Goal: Task Accomplishment & Management: Manage account settings

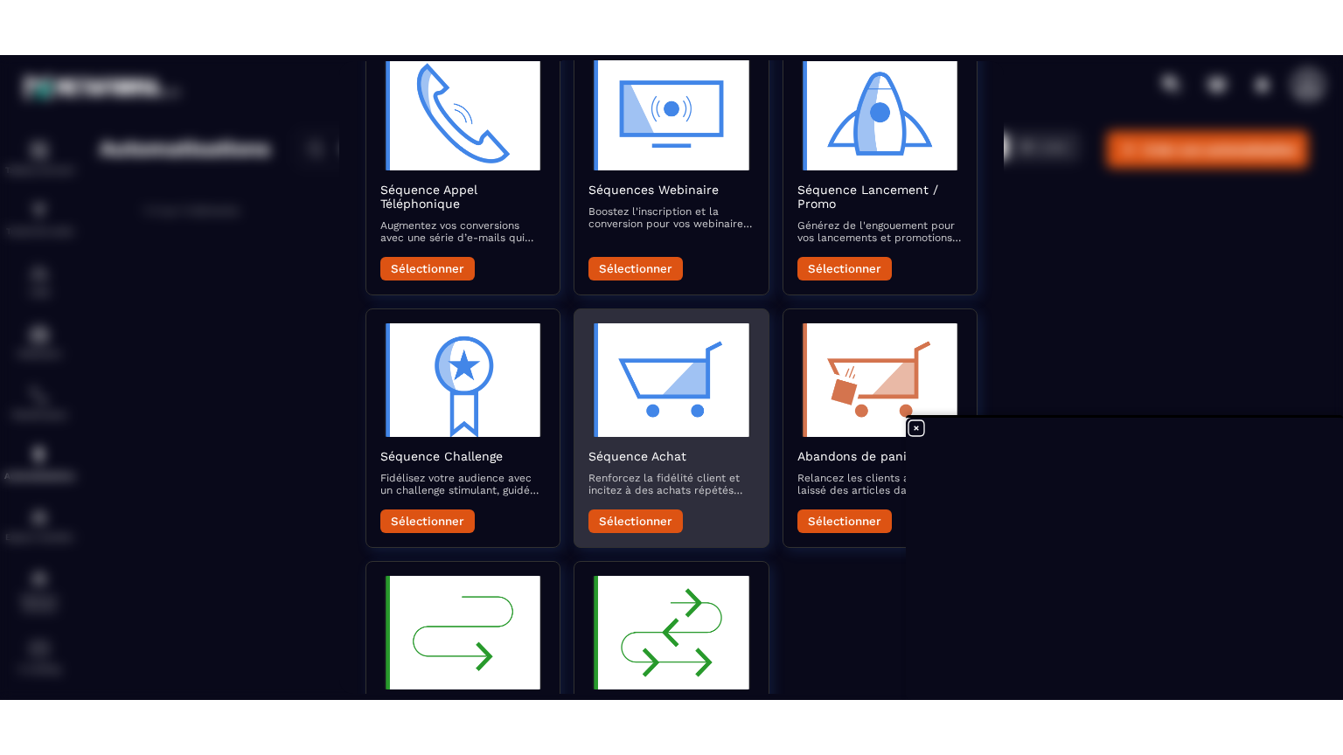
scroll to position [350, 0]
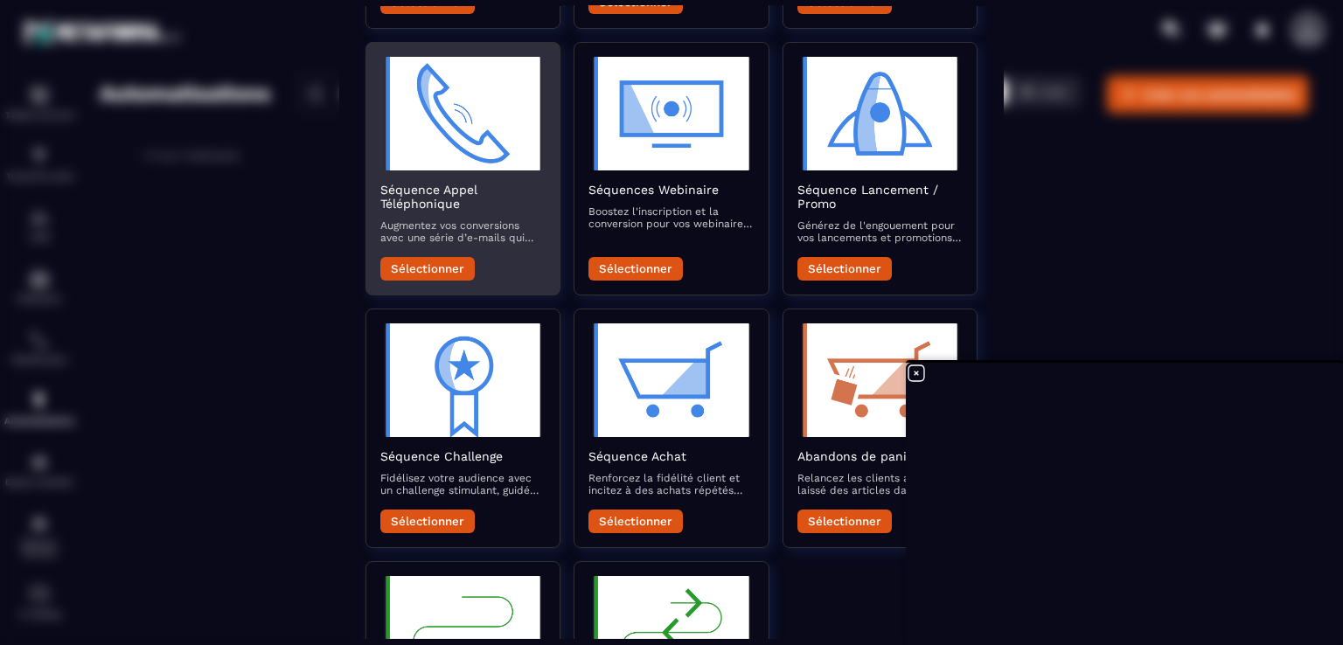
click at [409, 205] on h2 "Séquence Appel Téléphonique" at bounding box center [462, 197] width 165 height 28
click at [428, 275] on button "Sélectionner" at bounding box center [427, 269] width 94 height 24
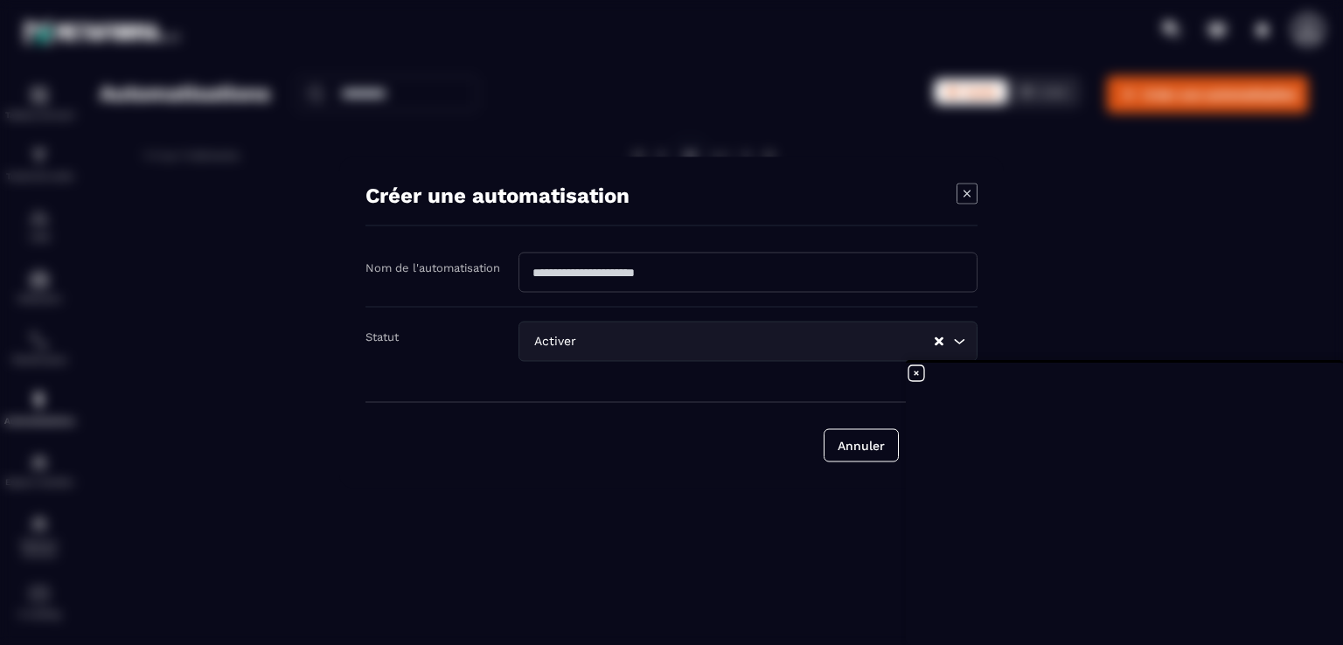
drag, startPoint x: 687, startPoint y: 274, endPoint x: 540, endPoint y: 274, distance: 147.8
click at [540, 274] on input "Modal window" at bounding box center [748, 273] width 459 height 40
type input "**********"
click at [917, 375] on icon at bounding box center [917, 374] width 16 height 16
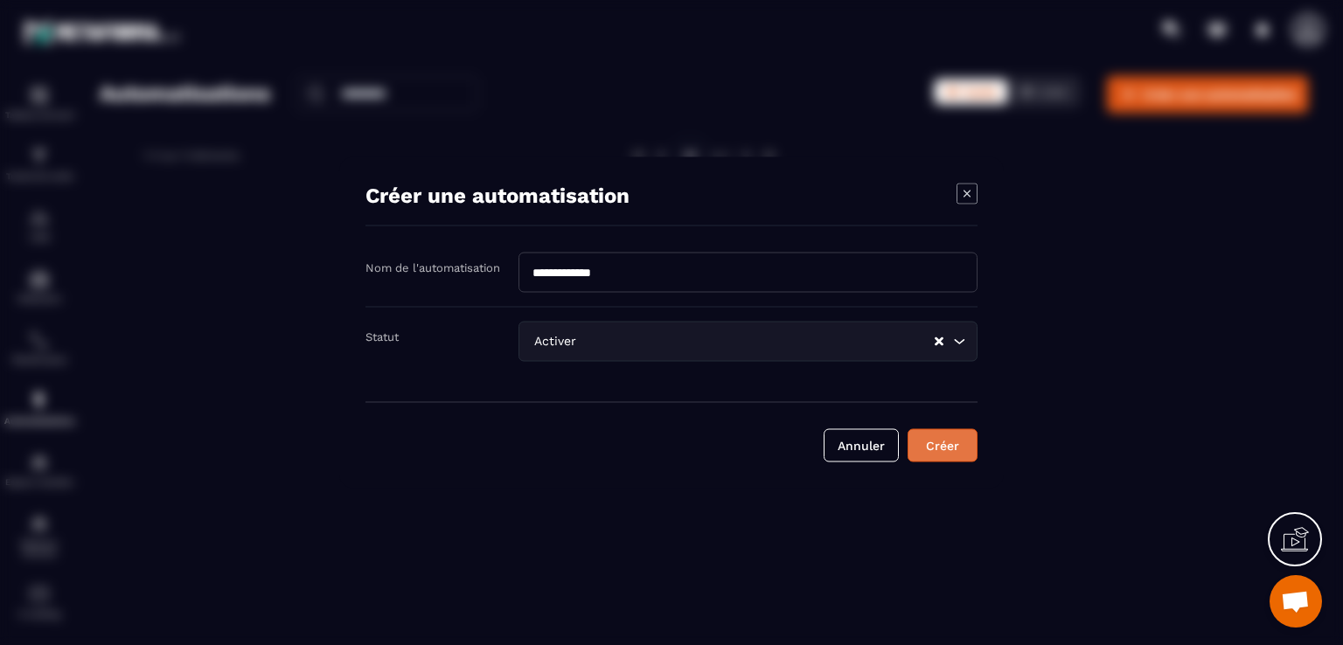
click at [935, 442] on button "Créer" at bounding box center [943, 445] width 70 height 33
click at [968, 196] on icon "Modal window" at bounding box center [967, 194] width 21 height 21
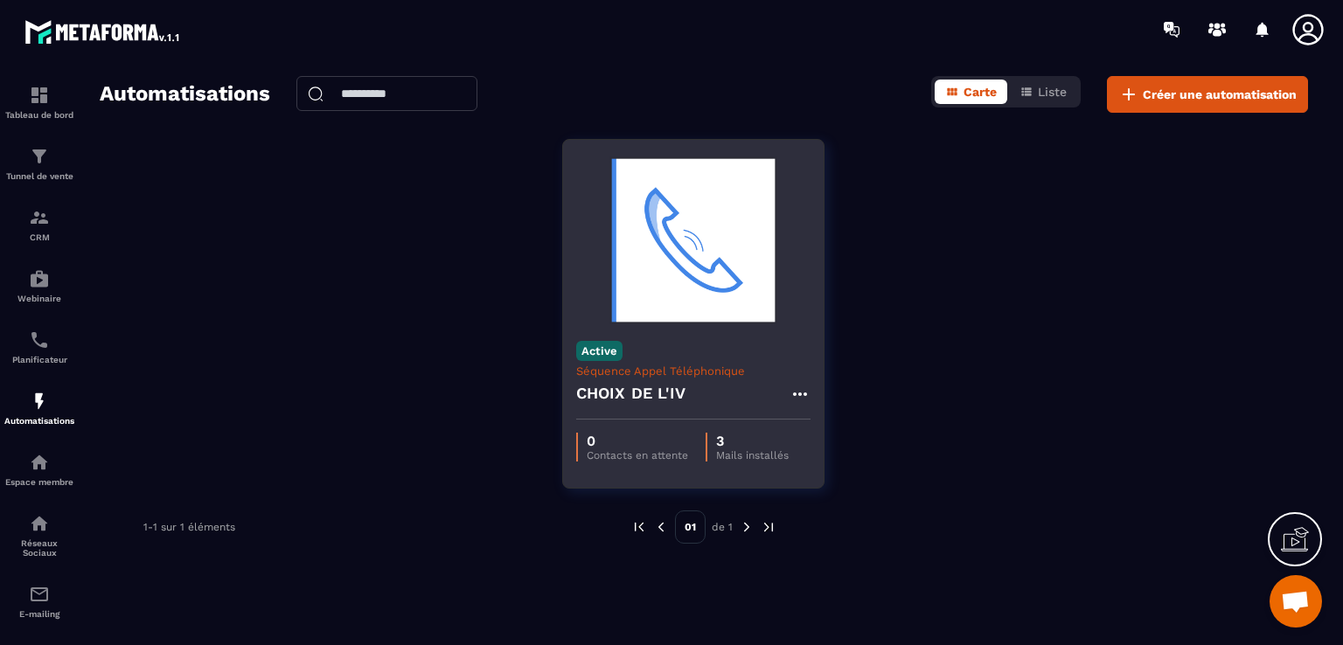
click at [611, 372] on p "Séquence Appel Téléphonique" at bounding box center [693, 371] width 234 height 13
click at [746, 452] on p "Mails installés" at bounding box center [752, 455] width 73 height 12
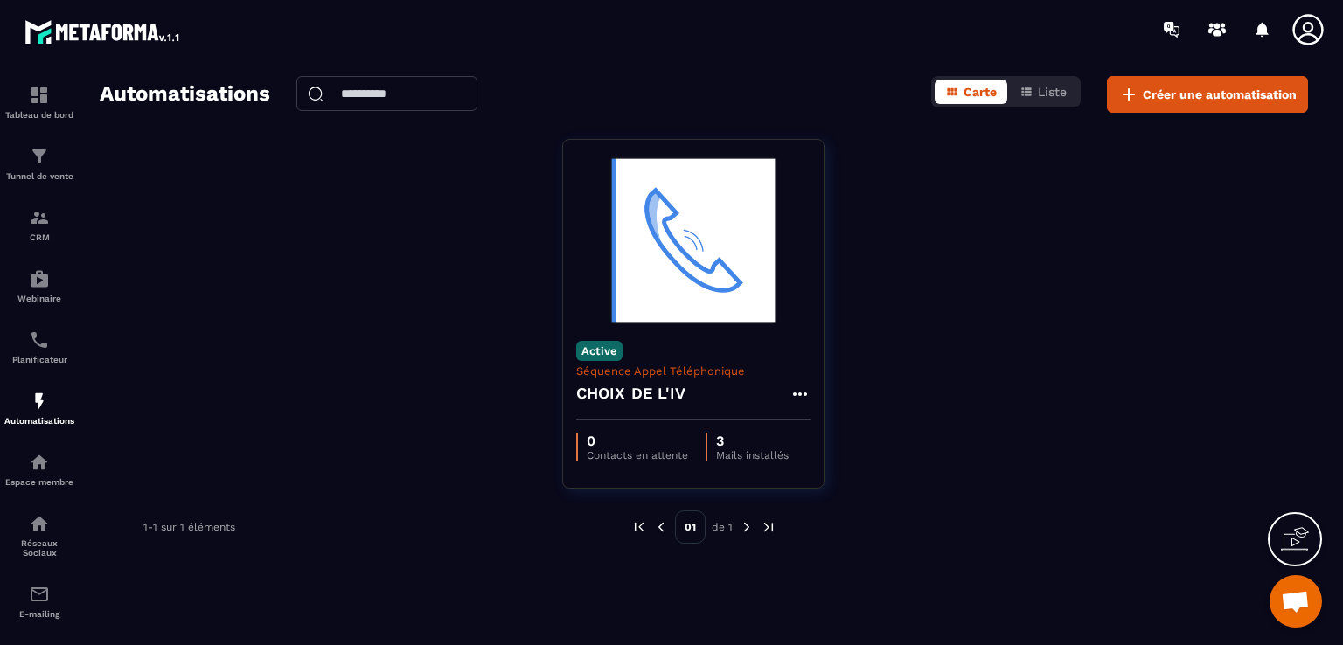
click at [745, 533] on img at bounding box center [747, 527] width 16 height 16
click at [664, 533] on img at bounding box center [661, 527] width 16 height 16
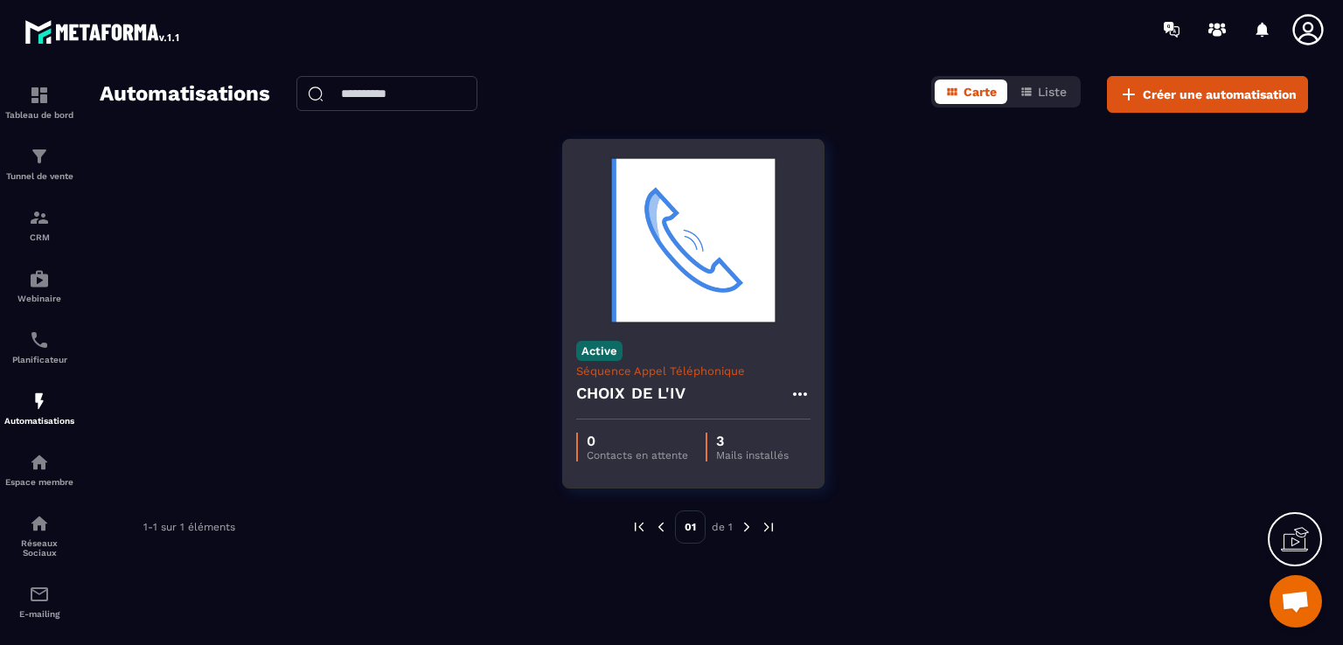
click at [811, 391] on div "Active Séquence Appel Téléphonique CHOIX DE L'IV" at bounding box center [693, 374] width 261 height 92
click at [797, 396] on icon at bounding box center [800, 394] width 21 height 21
click at [823, 427] on link "Modifier" at bounding box center [844, 433] width 94 height 38
click at [839, 430] on link "Modifier" at bounding box center [844, 433] width 94 height 38
click at [811, 431] on icon at bounding box center [815, 434] width 16 height 16
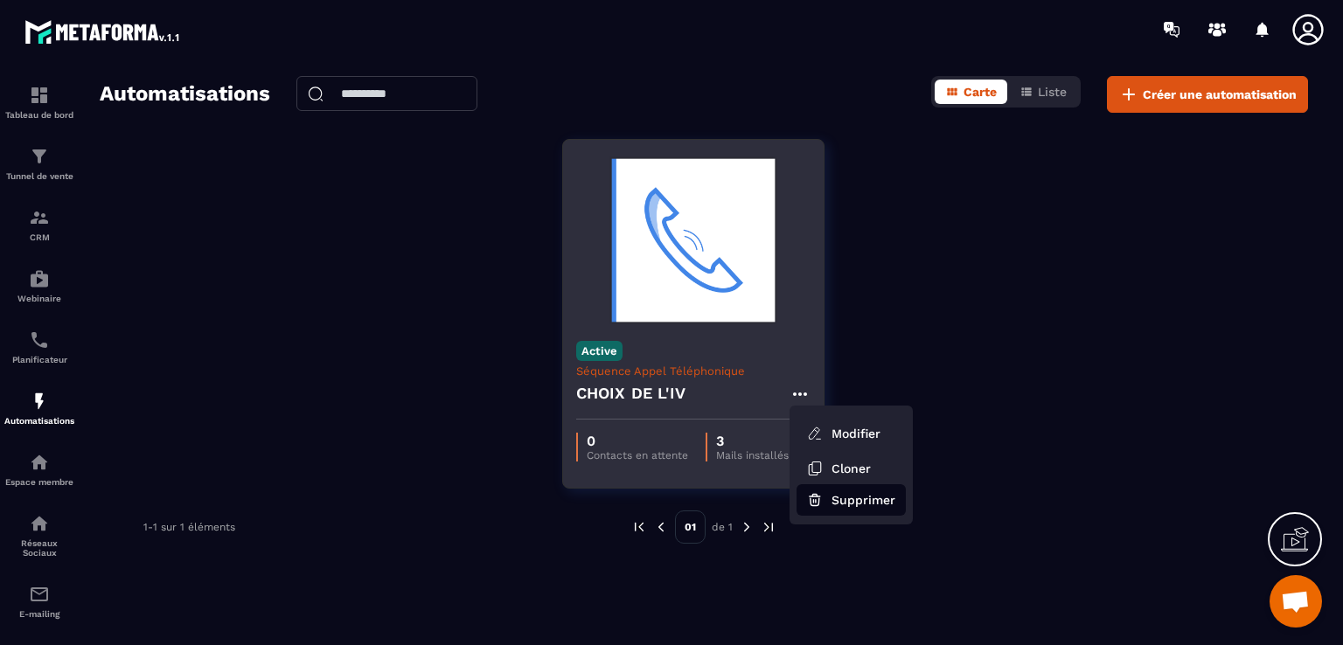
click at [832, 498] on button "Supprimer" at bounding box center [851, 499] width 109 height 31
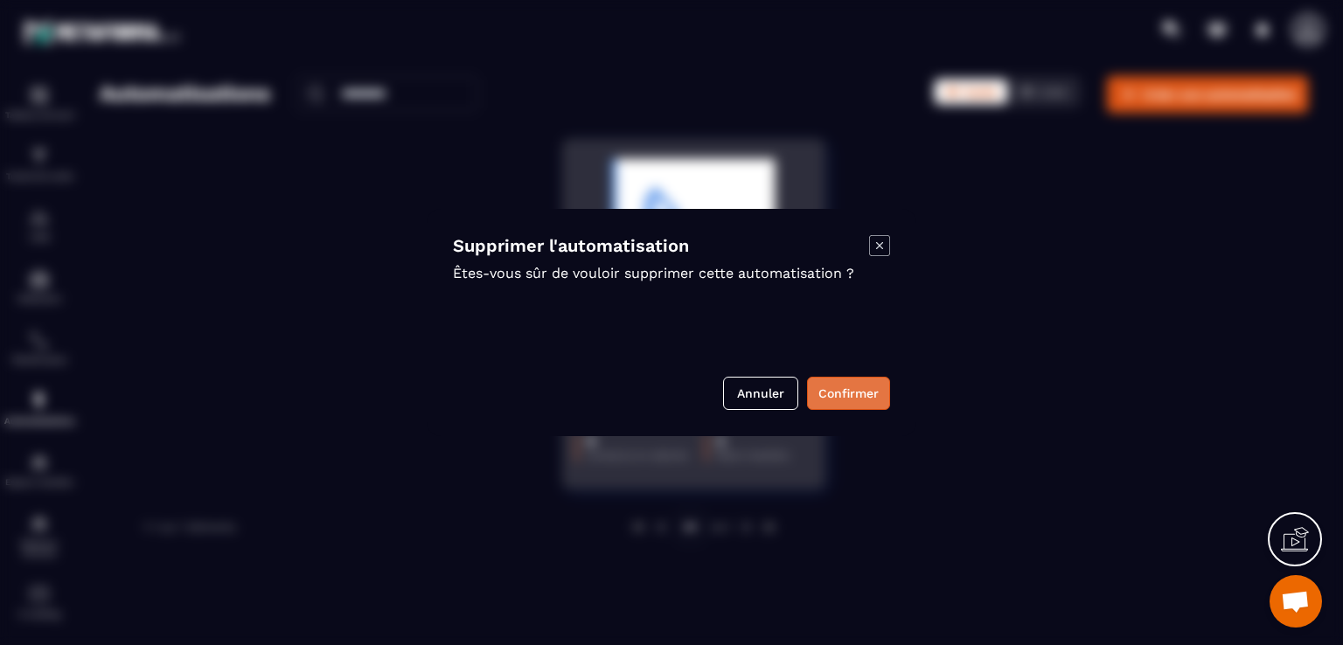
click at [850, 401] on button "Confirmer" at bounding box center [848, 393] width 83 height 33
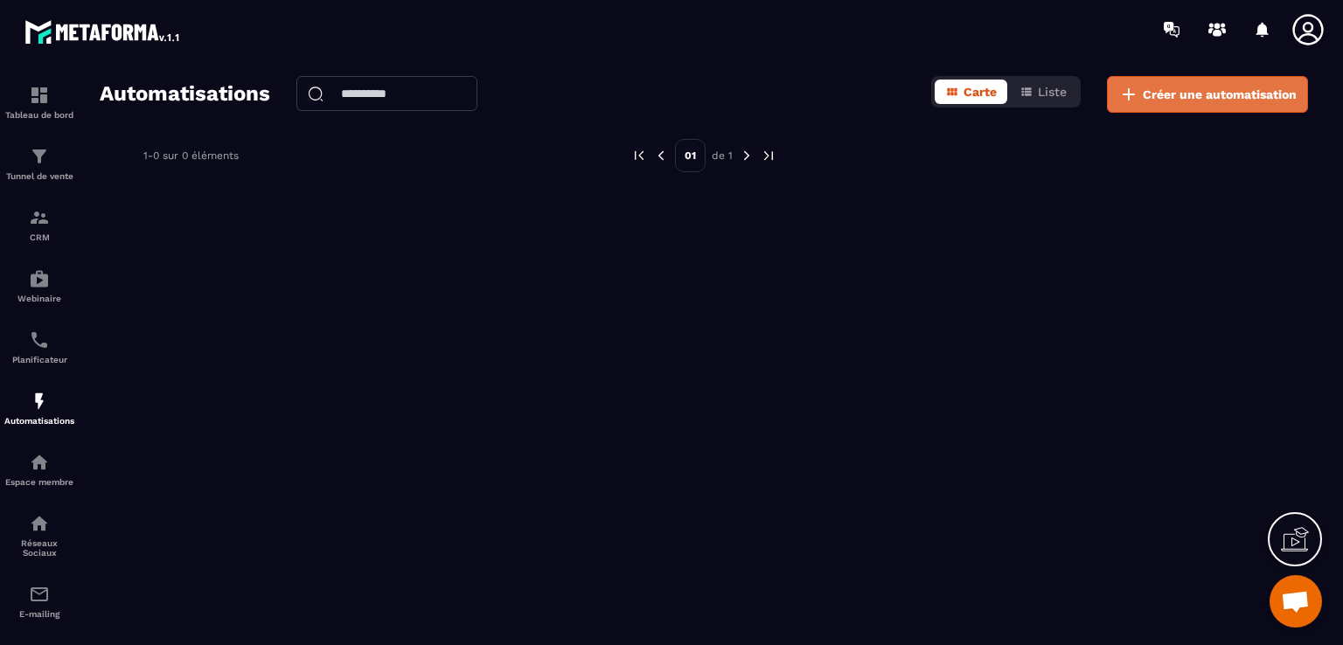
click at [1194, 95] on span "Créer une automatisation" at bounding box center [1220, 94] width 154 height 17
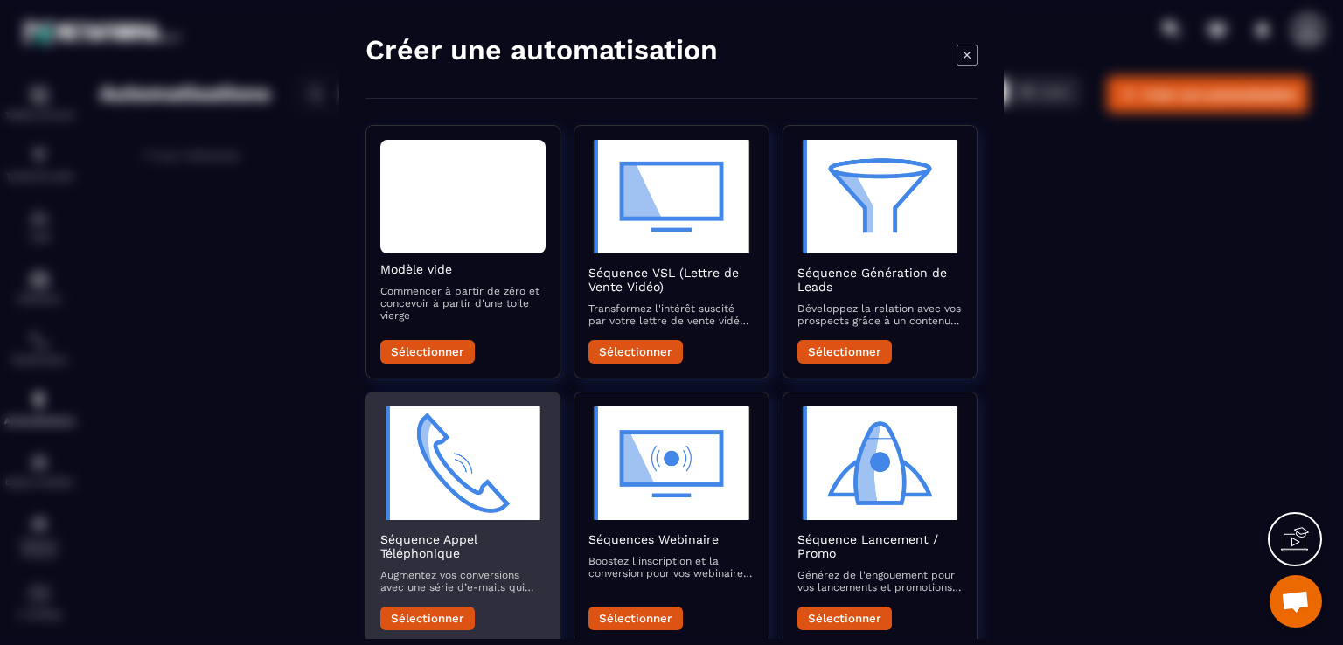
click at [406, 622] on button "Sélectionner" at bounding box center [427, 619] width 94 height 24
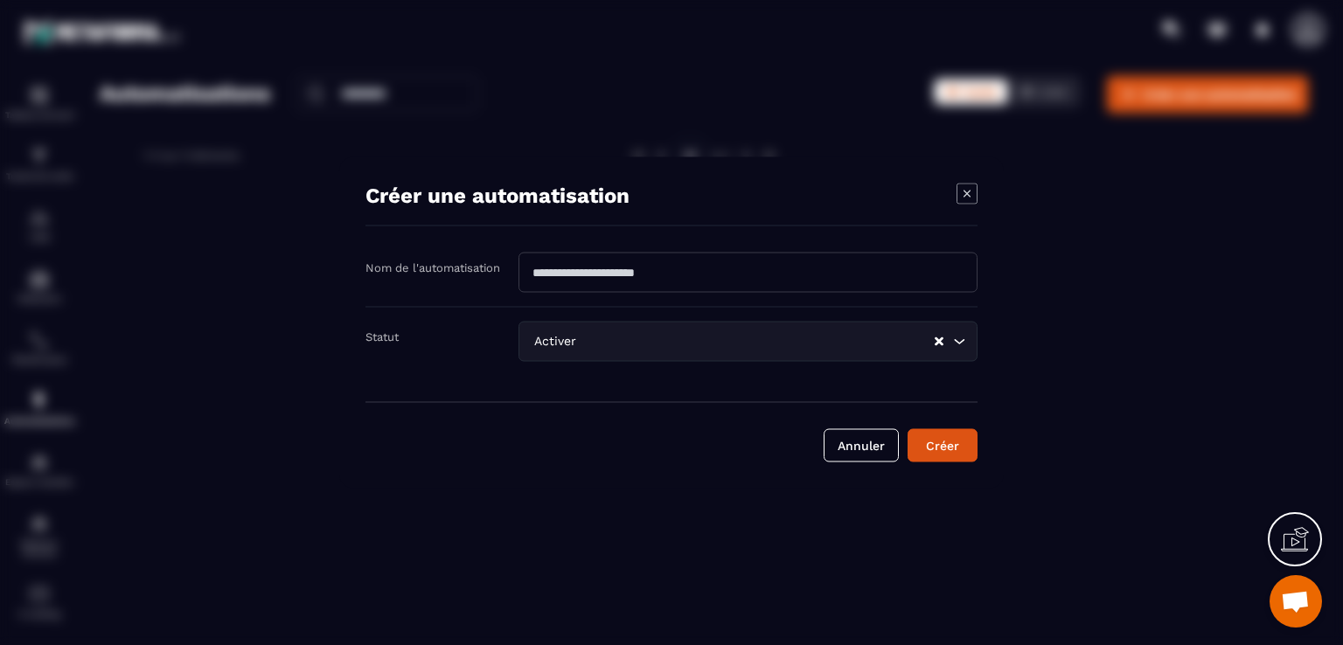
click at [948, 284] on input "Modal window" at bounding box center [748, 273] width 459 height 40
type input "**********"
click at [944, 456] on button "Créer" at bounding box center [943, 445] width 70 height 33
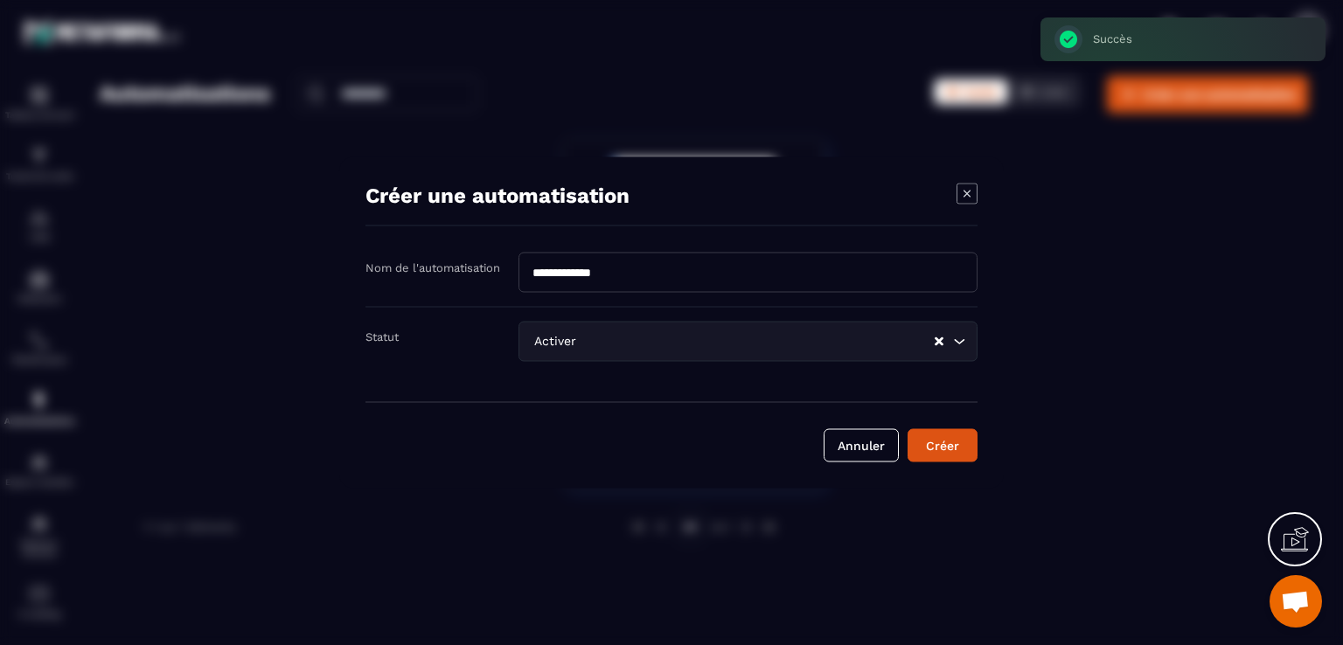
click at [965, 338] on icon "Search for option" at bounding box center [958, 341] width 17 height 17
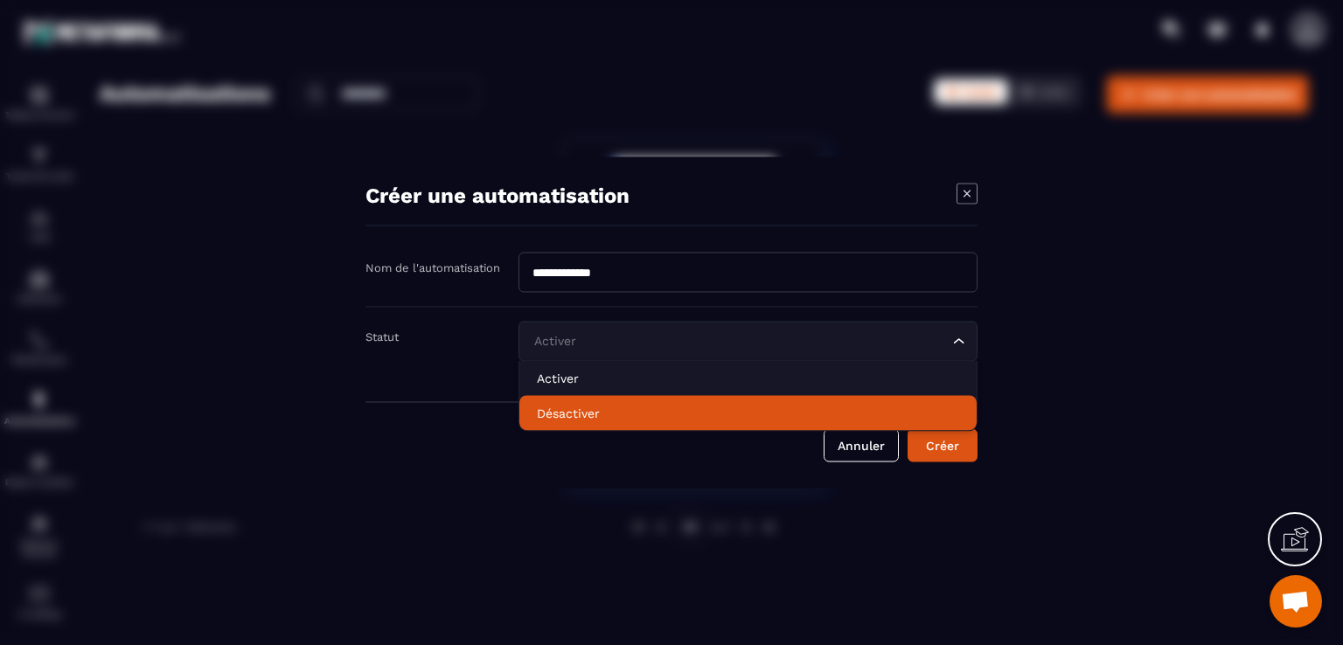
click at [922, 418] on p "Désactiver" at bounding box center [748, 413] width 422 height 17
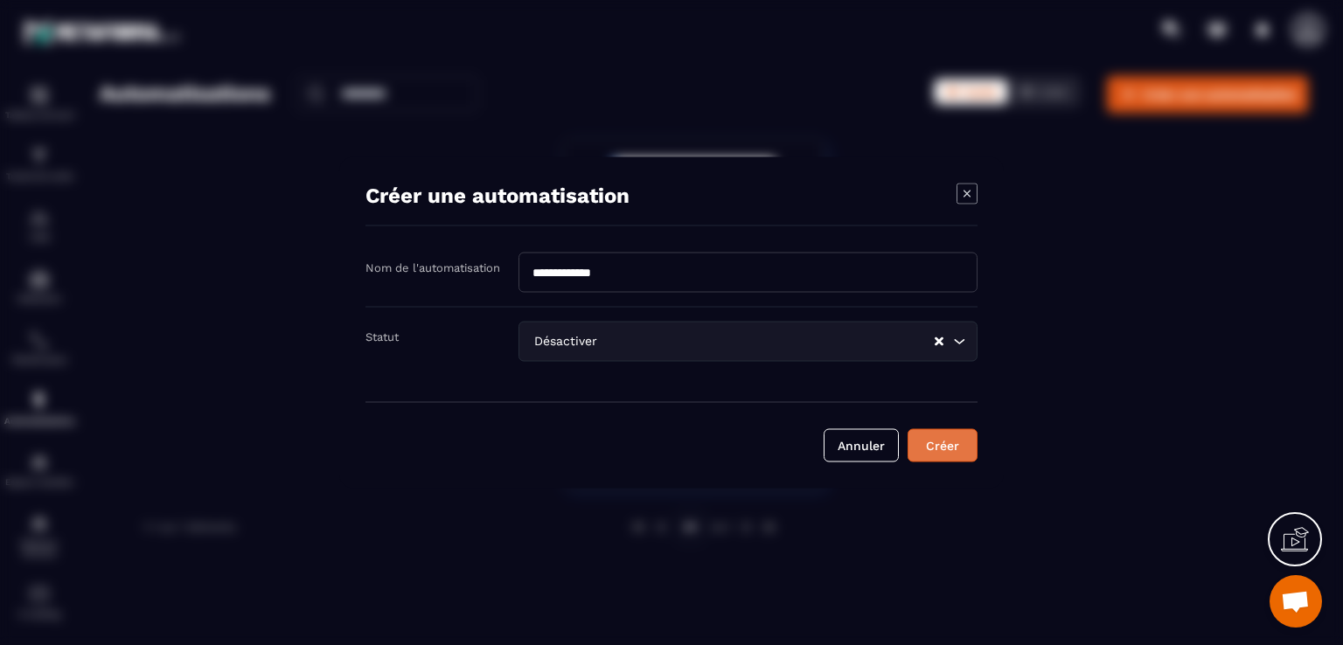
click at [960, 456] on button "Créer" at bounding box center [943, 445] width 70 height 33
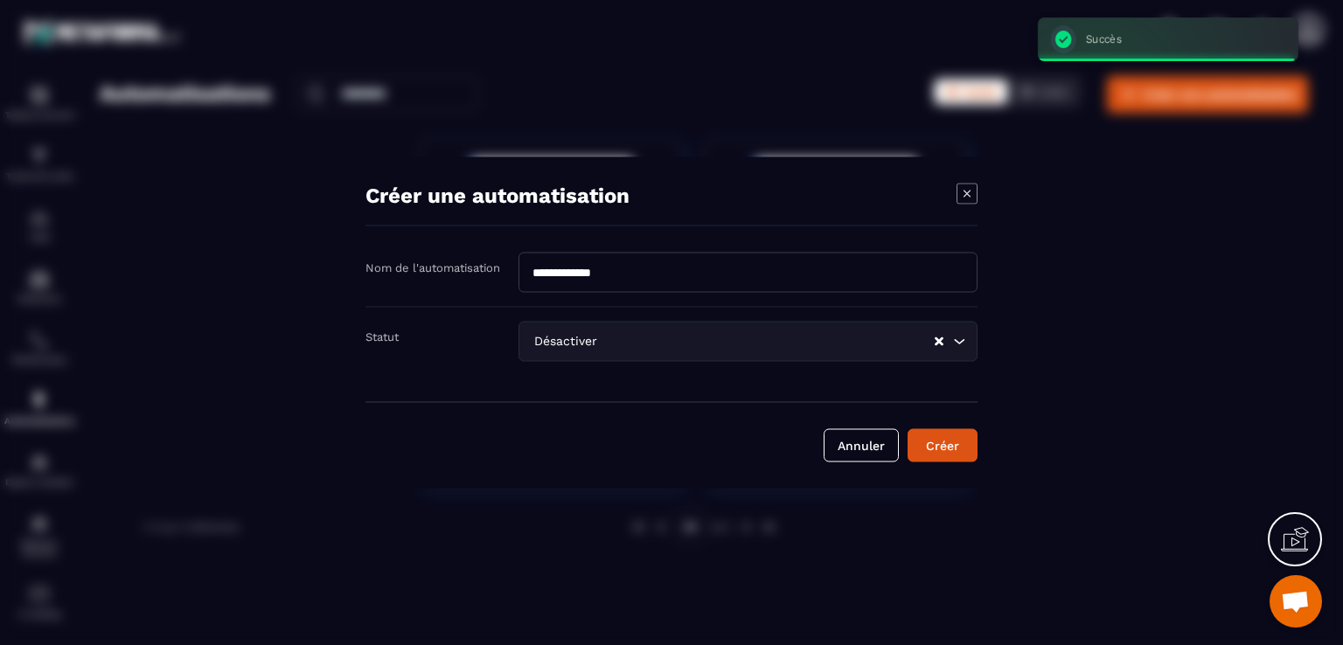
click at [959, 200] on icon "Modal window" at bounding box center [967, 194] width 21 height 21
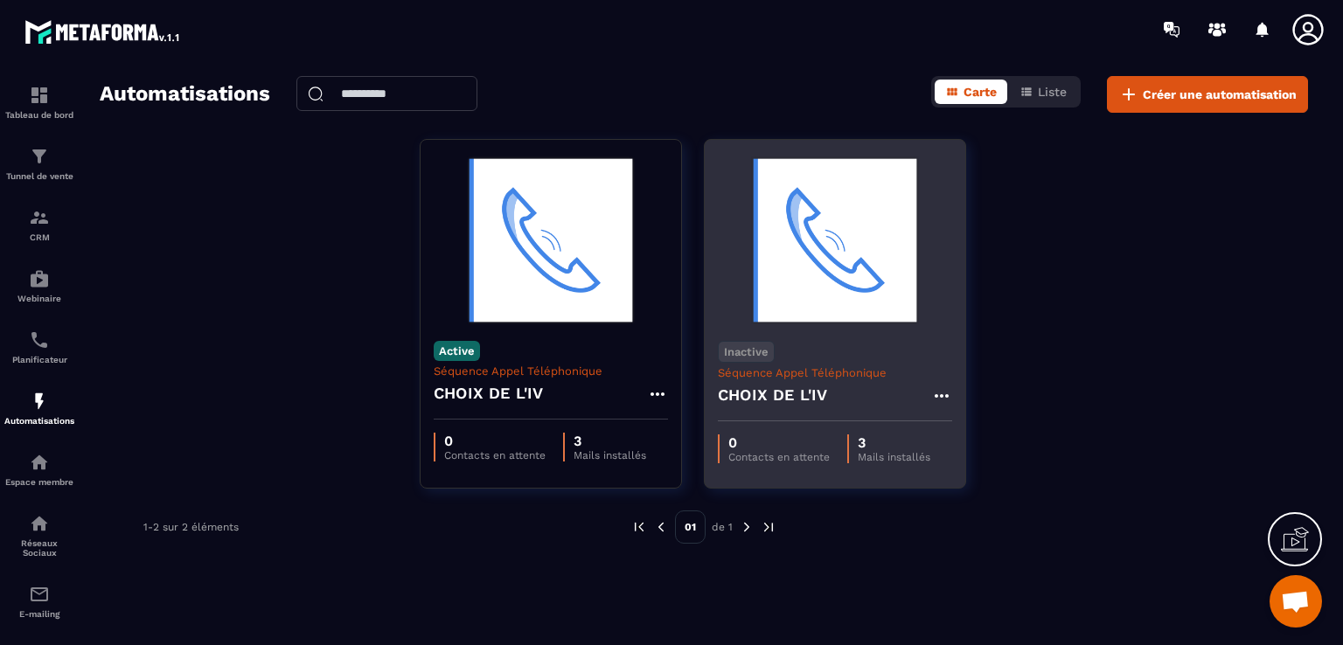
click at [941, 393] on icon at bounding box center [941, 396] width 21 height 21
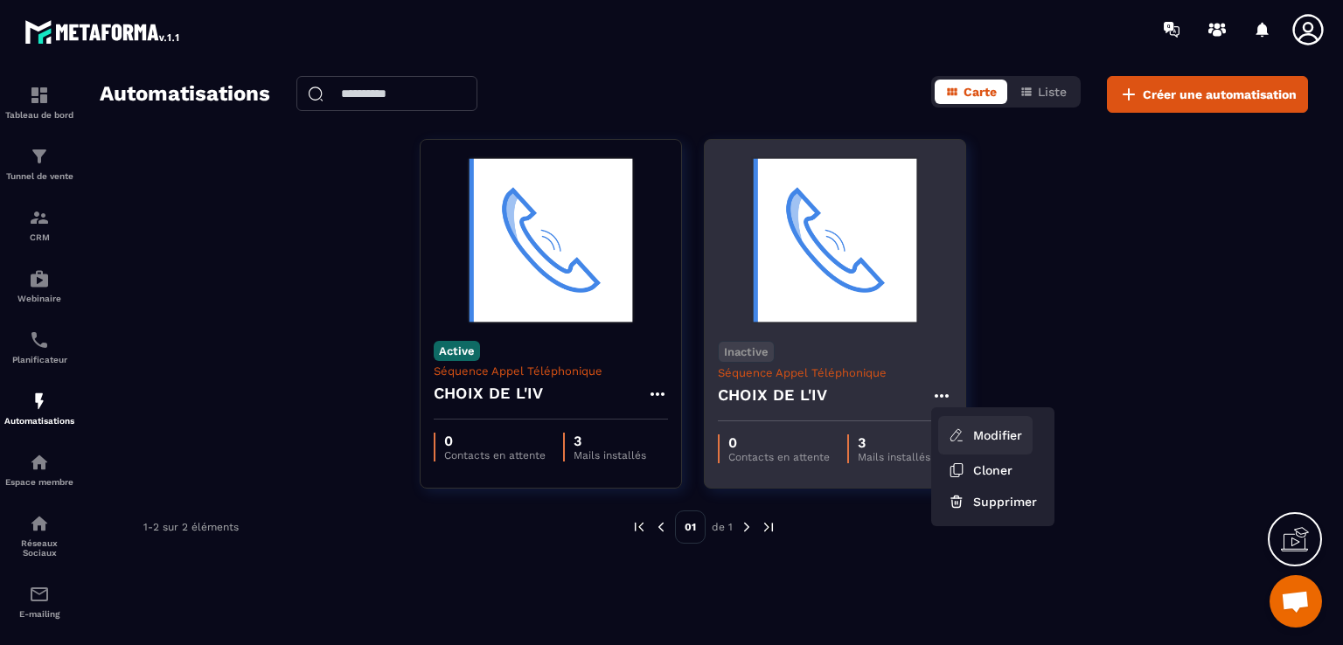
click at [958, 429] on icon at bounding box center [955, 434] width 10 height 11
click at [1005, 500] on button "Supprimer" at bounding box center [992, 501] width 109 height 31
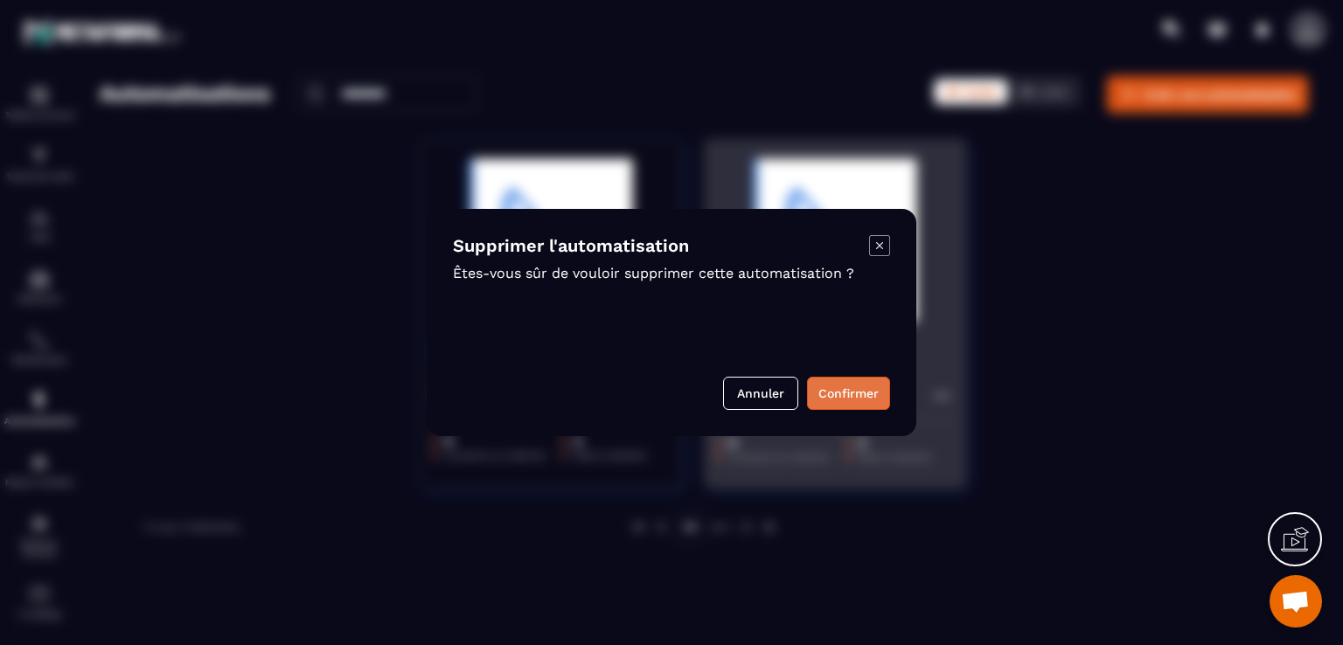
click at [868, 393] on button "Confirmer" at bounding box center [848, 393] width 83 height 33
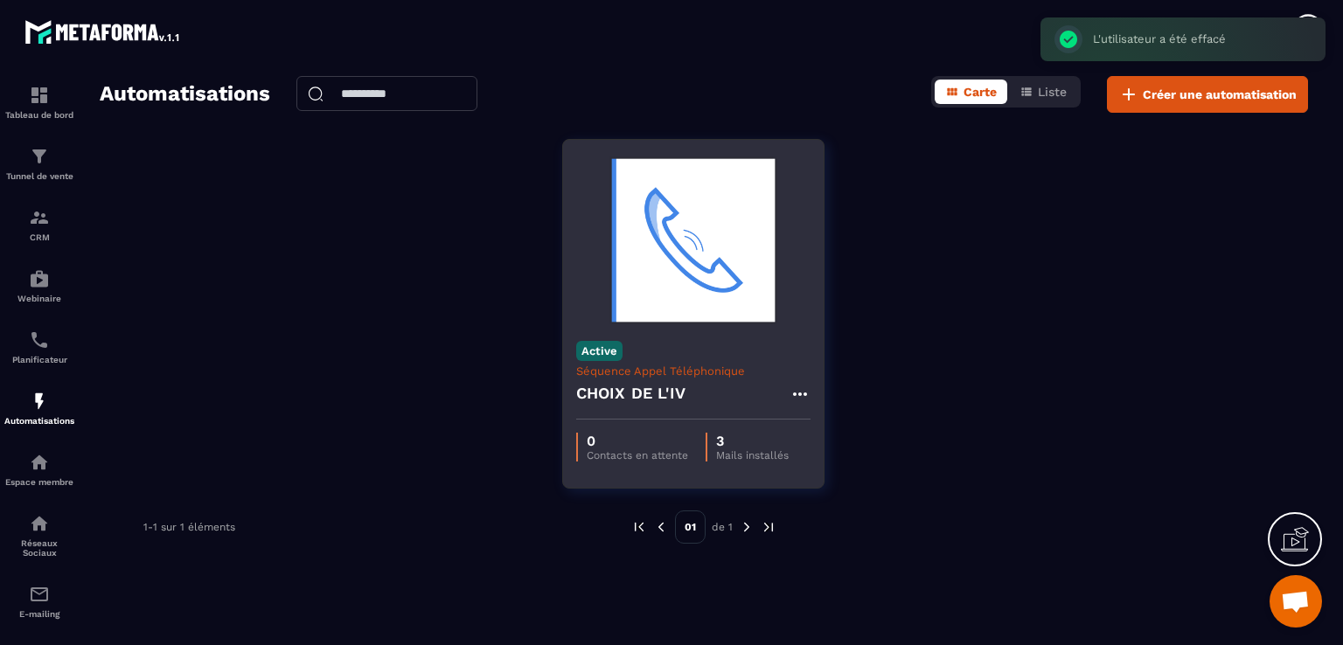
click at [801, 393] on icon at bounding box center [799, 394] width 14 height 3
click at [831, 505] on button "Supprimer" at bounding box center [851, 499] width 109 height 31
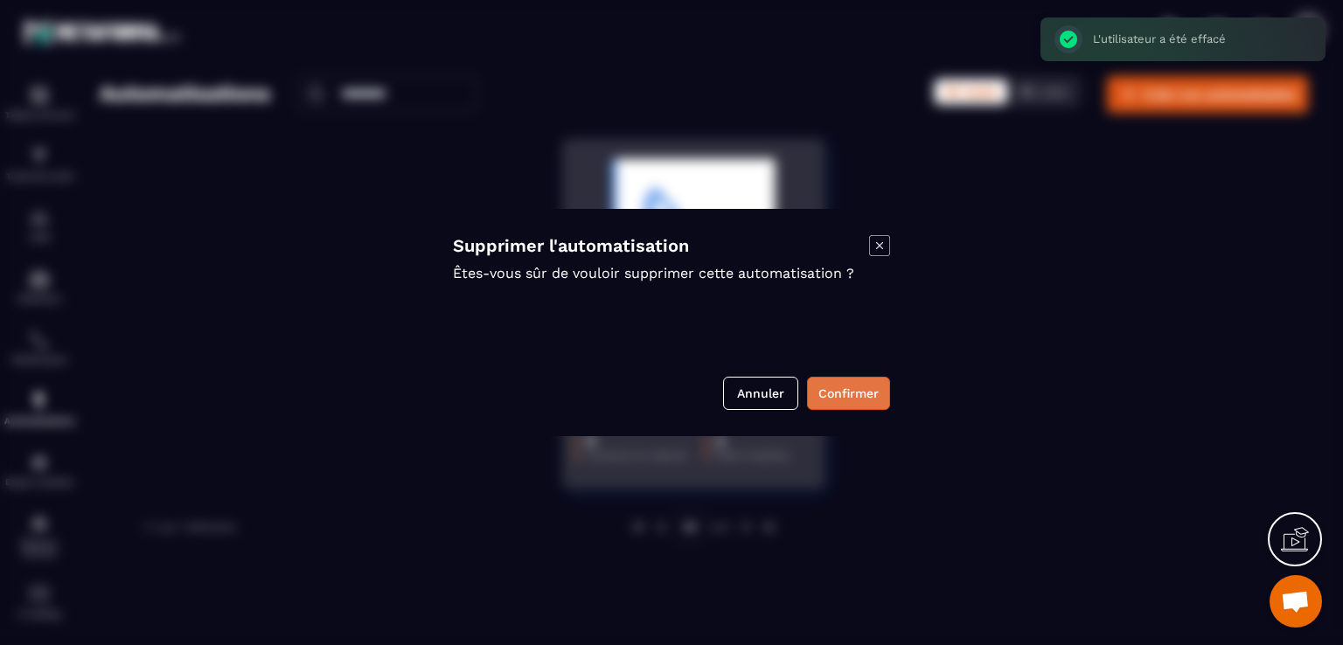
click at [848, 389] on button "Confirmer" at bounding box center [848, 393] width 83 height 33
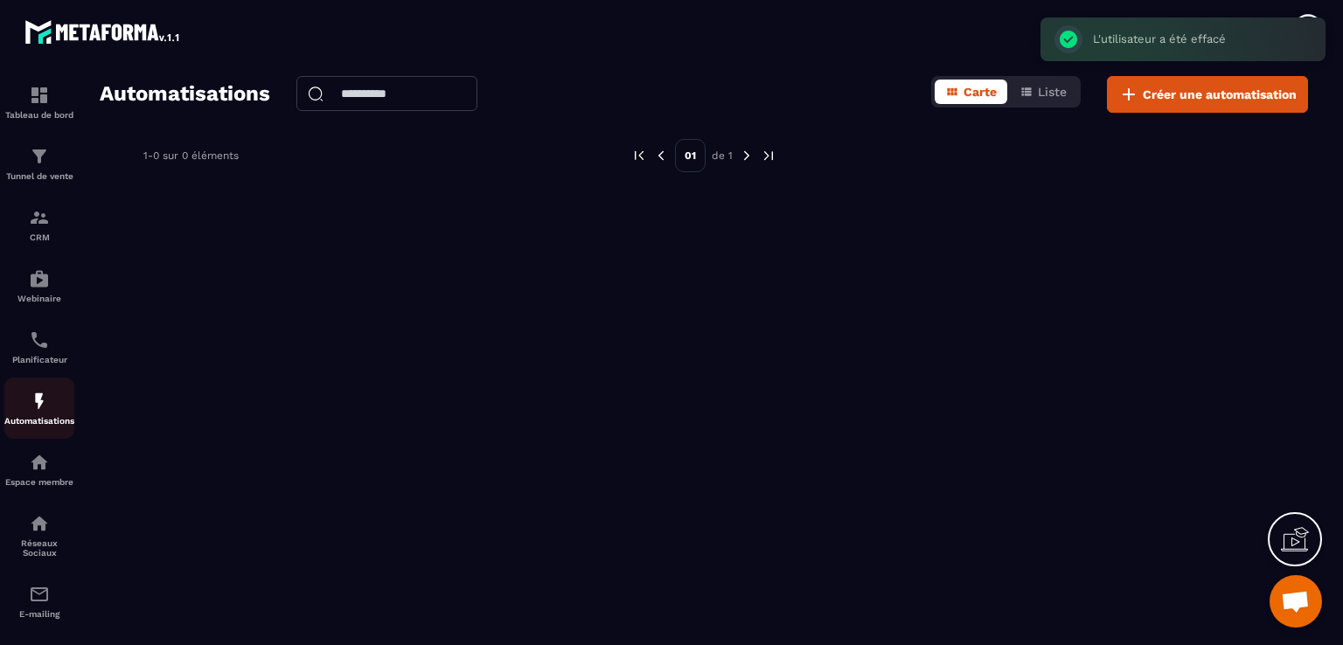
click at [28, 414] on div "Automatisations" at bounding box center [39, 408] width 70 height 35
click at [1034, 95] on button "Liste" at bounding box center [1043, 92] width 68 height 24
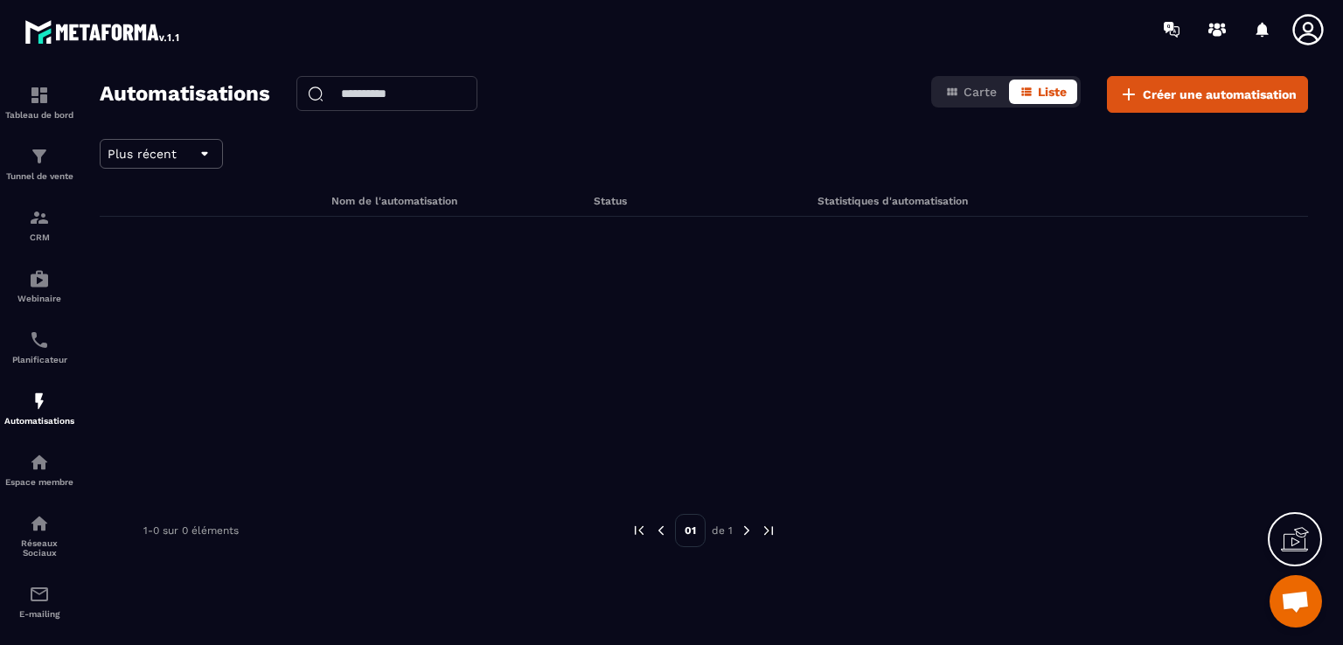
click at [1298, 532] on icon at bounding box center [1295, 540] width 28 height 28
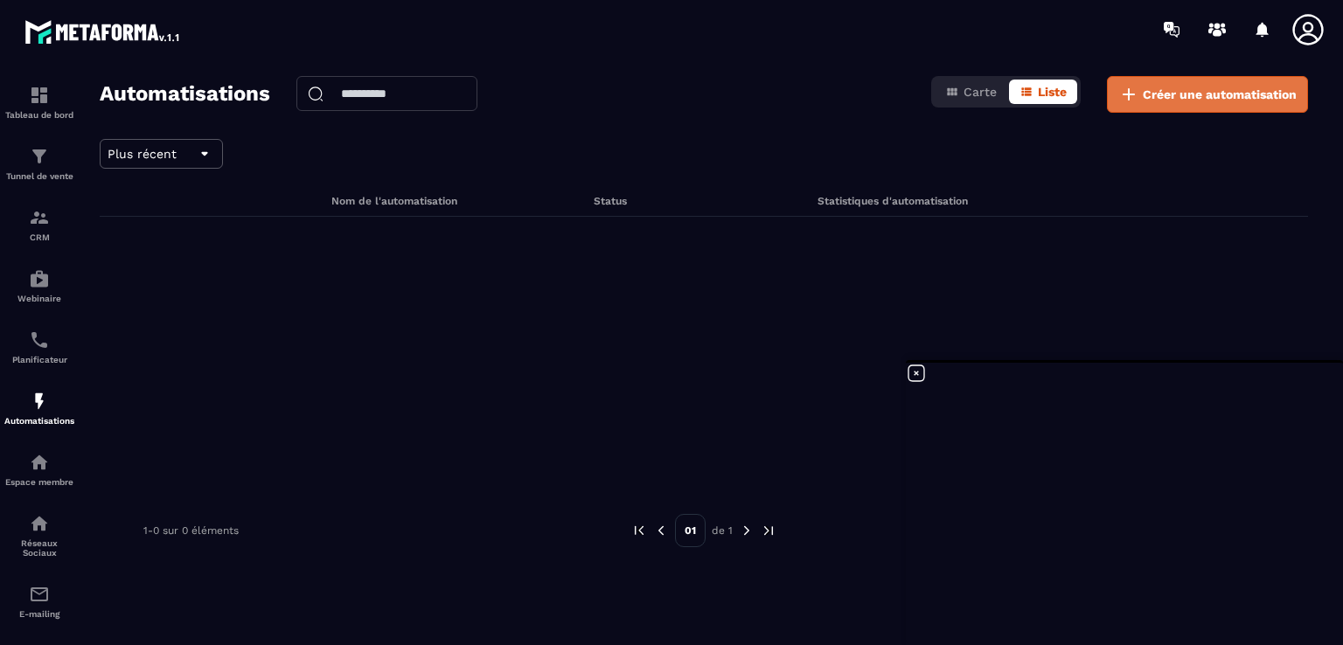
click at [1152, 95] on span "Créer une automatisation" at bounding box center [1220, 94] width 154 height 17
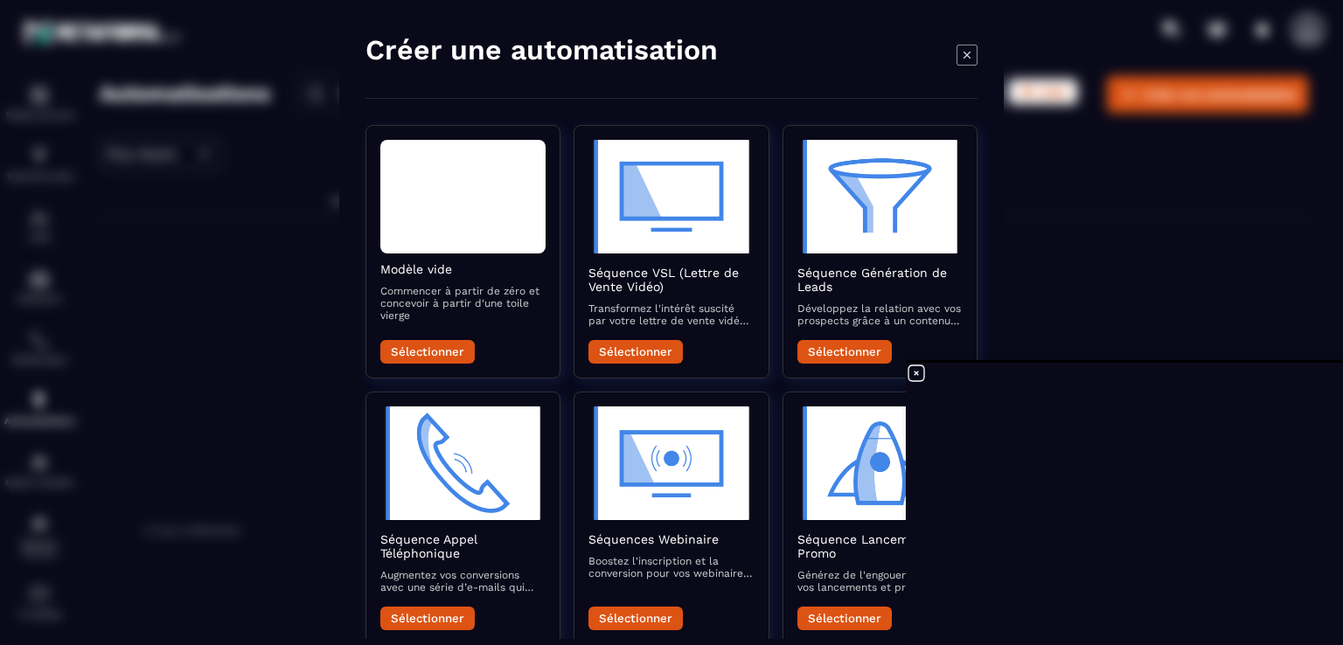
scroll to position [727, 0]
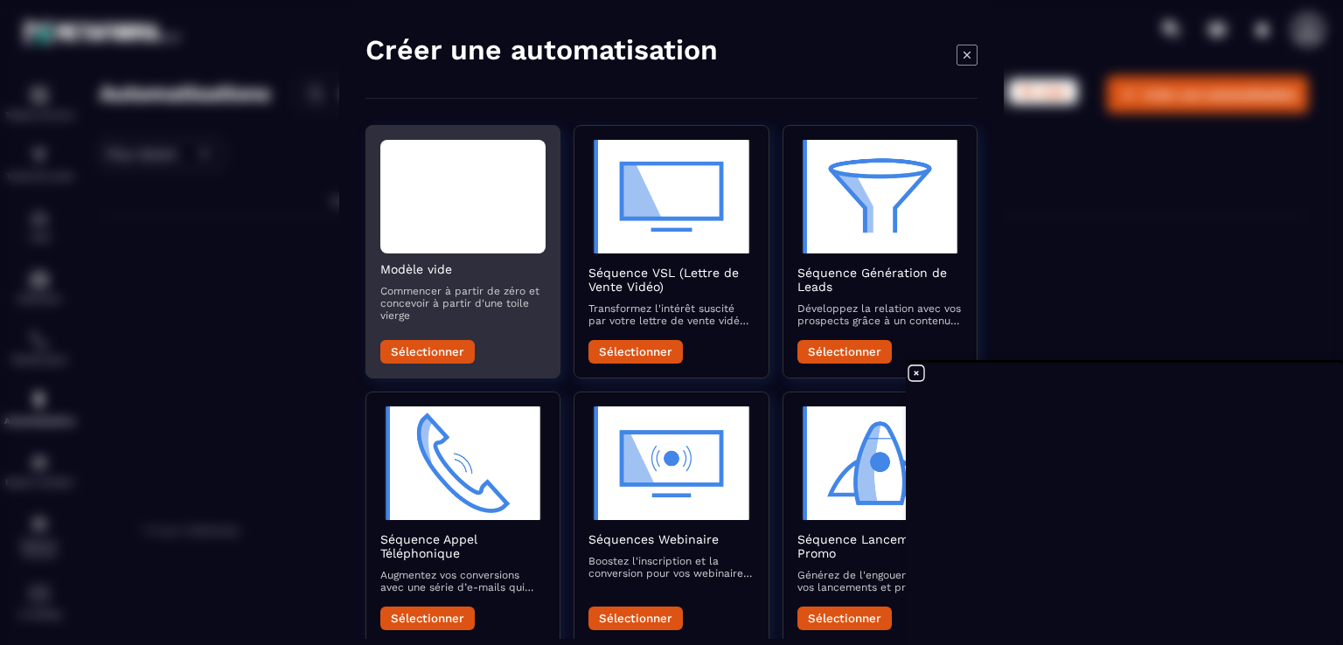
click at [447, 351] on button "Sélectionner" at bounding box center [427, 352] width 94 height 24
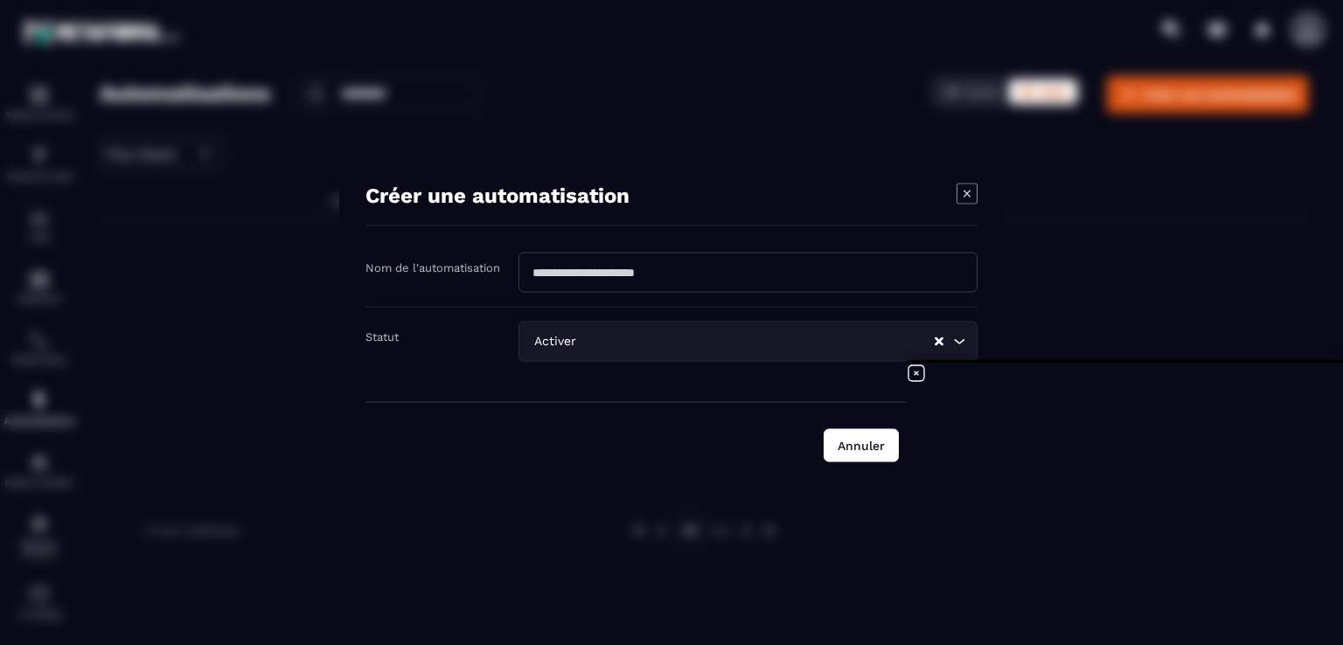
click at [878, 449] on button "Annuler" at bounding box center [861, 445] width 75 height 33
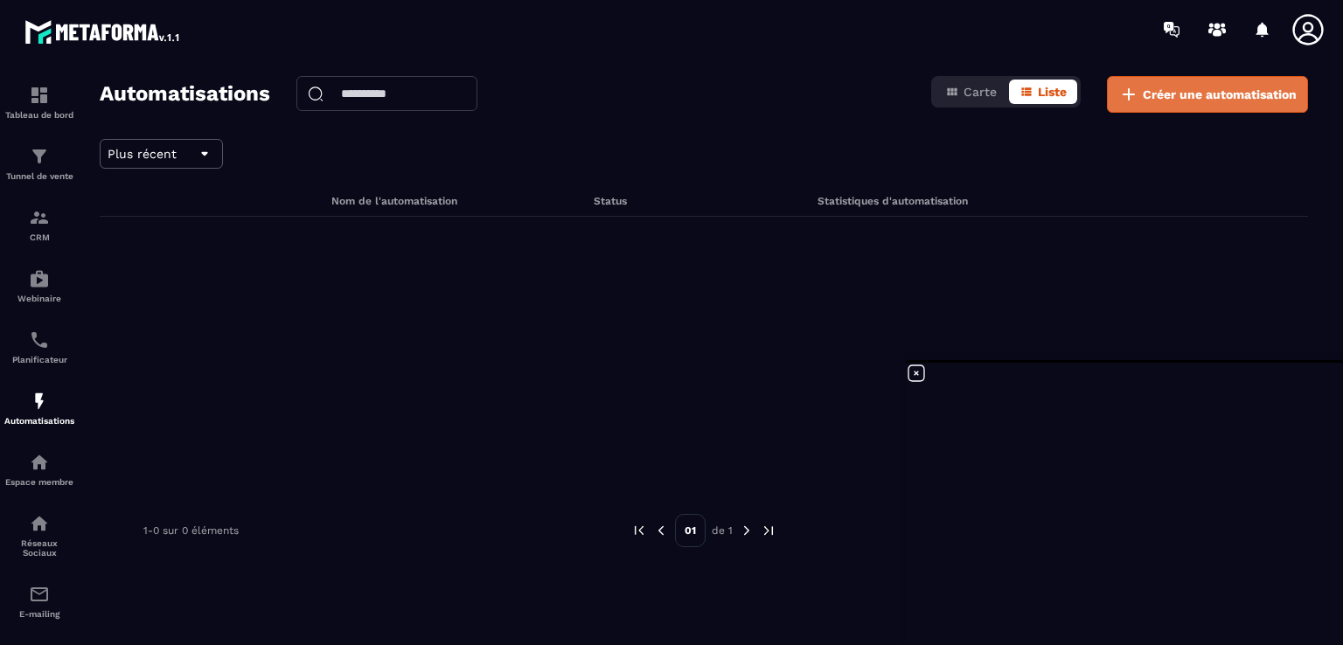
click at [1148, 95] on span "Créer une automatisation" at bounding box center [1220, 94] width 154 height 17
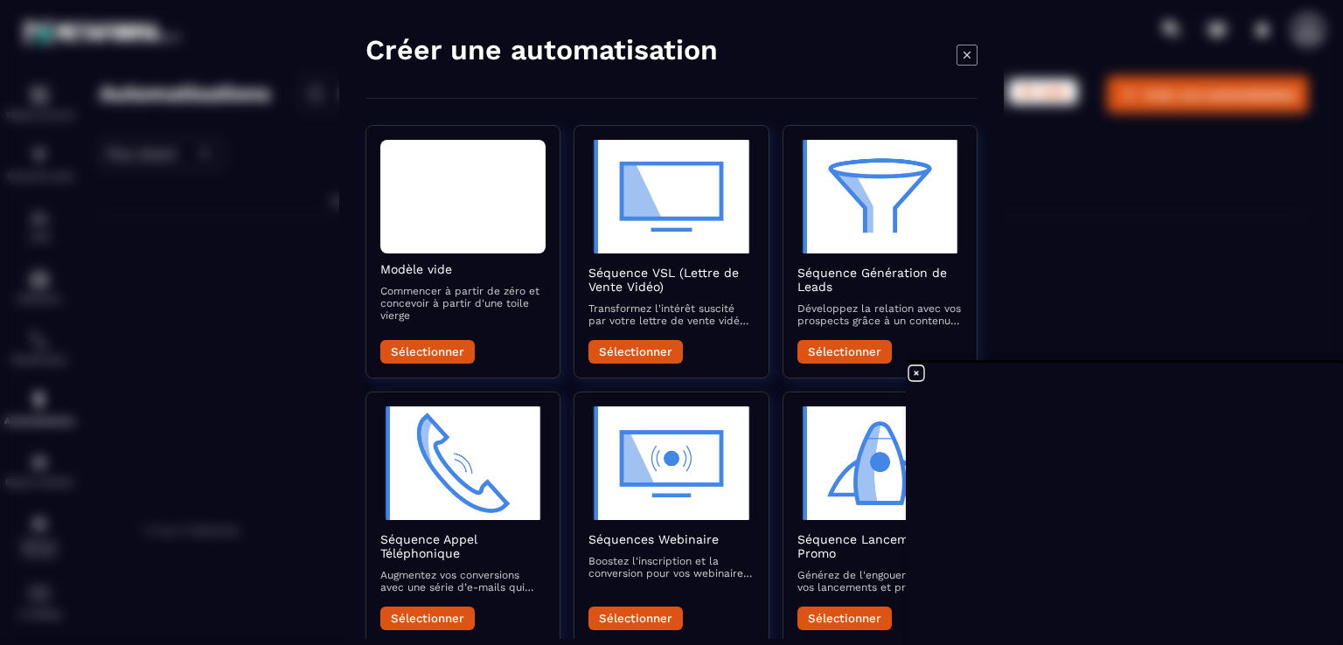
click at [640, 57] on h4 "Créer une automatisation" at bounding box center [542, 49] width 352 height 35
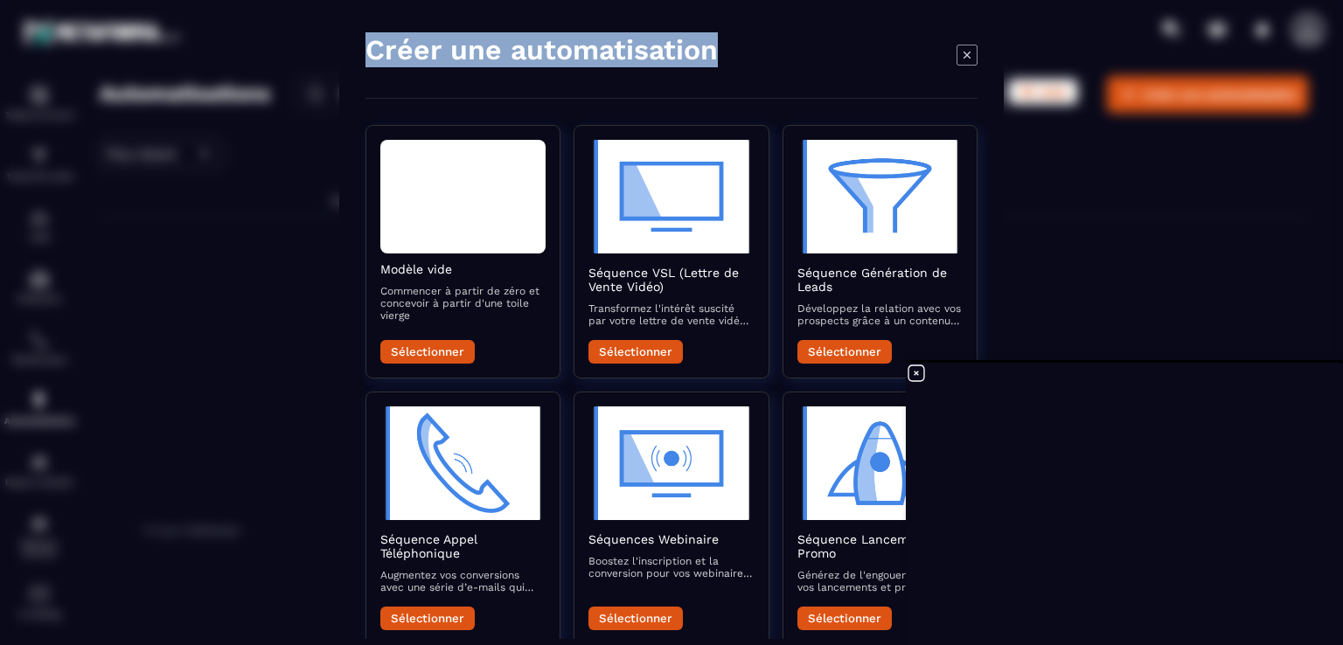
drag, startPoint x: 715, startPoint y: 53, endPoint x: 345, endPoint y: 60, distance: 369.9
click at [345, 60] on div "Créer une automatisation Modèle vide Commencer à partir de zéro et concevoir à …" at bounding box center [671, 322] width 665 height 633
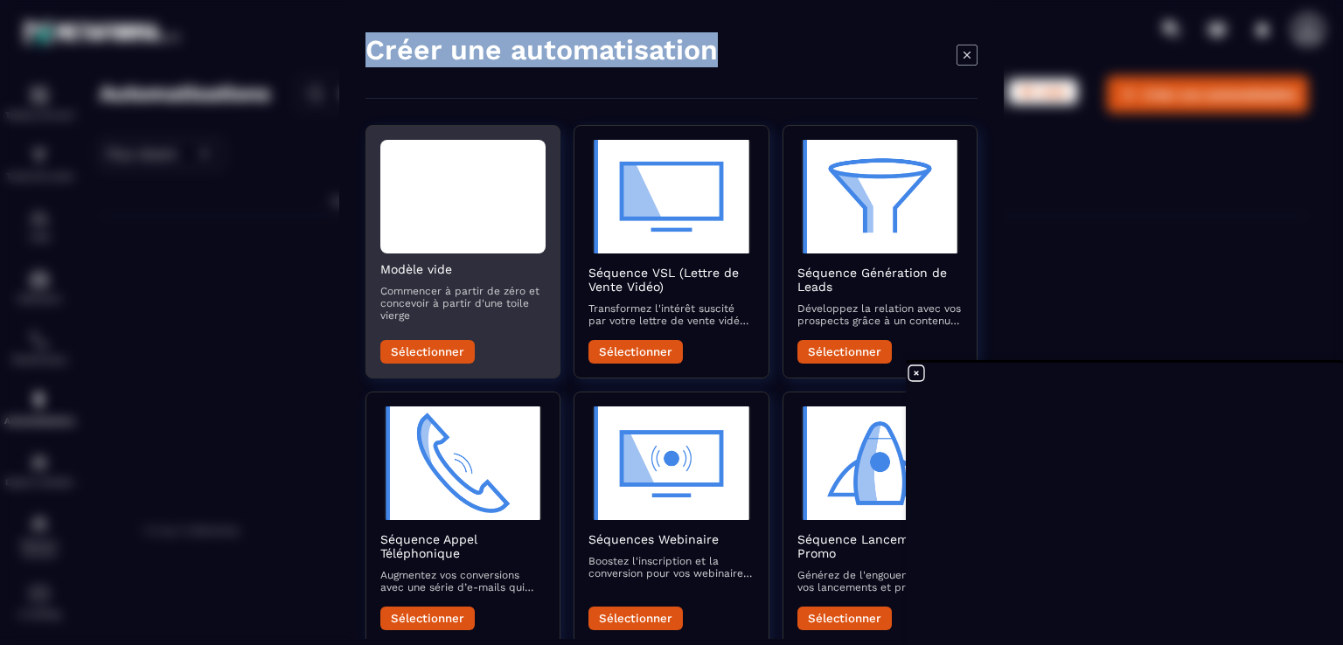
click at [455, 352] on button "Sélectionner" at bounding box center [427, 352] width 94 height 24
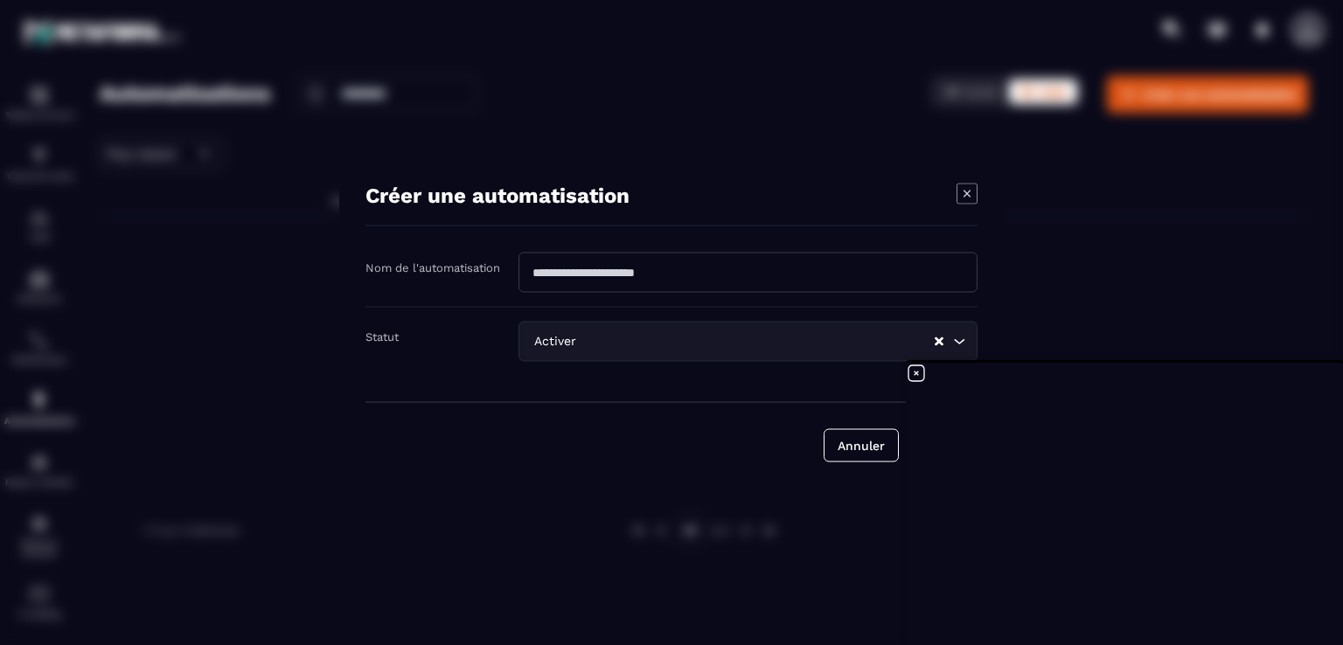
click at [619, 270] on input "Modal window" at bounding box center [748, 273] width 459 height 40
drag, startPoint x: 703, startPoint y: 275, endPoint x: 505, endPoint y: 275, distance: 197.6
click at [505, 275] on div "Nom de l'automatisation" at bounding box center [672, 280] width 612 height 55
type input "****"
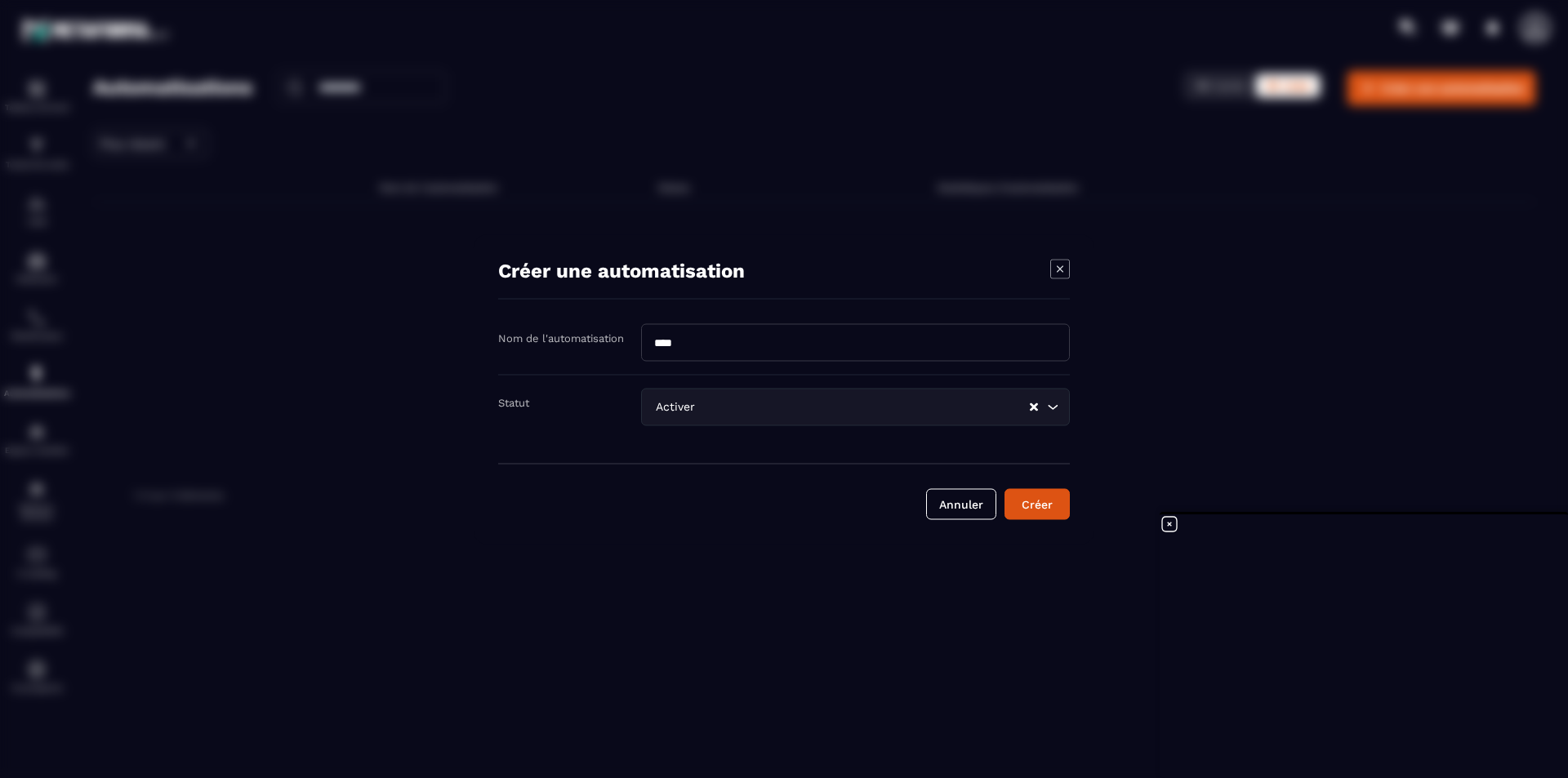
scroll to position [634, 0]
click at [1029, 408] on div "Activer" at bounding box center [840, 406] width 380 height 18
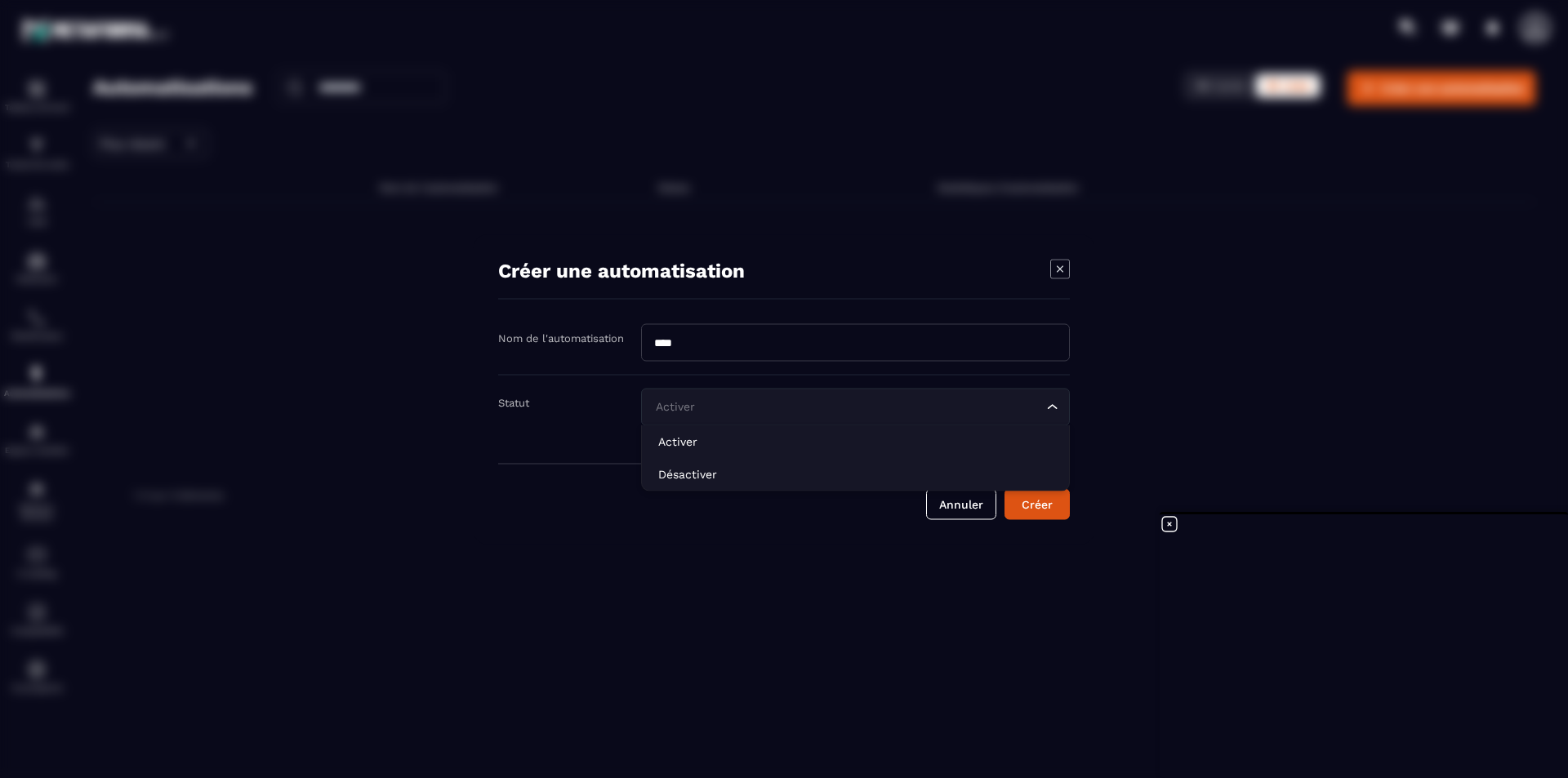
click at [1009, 406] on input "Search for option" at bounding box center [847, 406] width 391 height 18
click at [1161, 425] on div "Modal window" at bounding box center [784, 389] width 1568 height 778
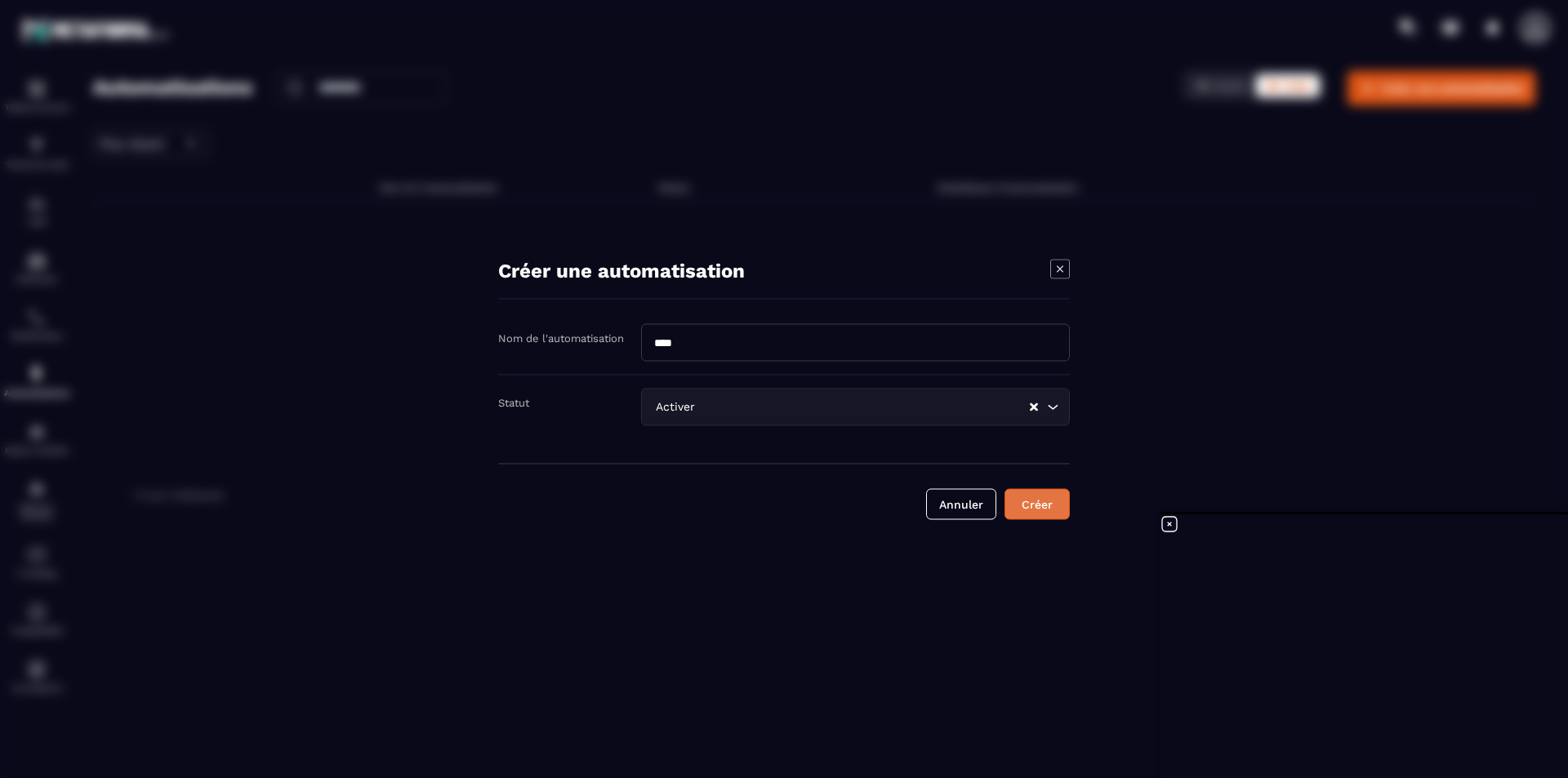
click at [1046, 505] on button "Créer" at bounding box center [1038, 503] width 65 height 31
click at [1163, 406] on div "Modal window" at bounding box center [784, 389] width 1568 height 778
click at [1062, 274] on icon "Modal window" at bounding box center [1059, 268] width 20 height 20
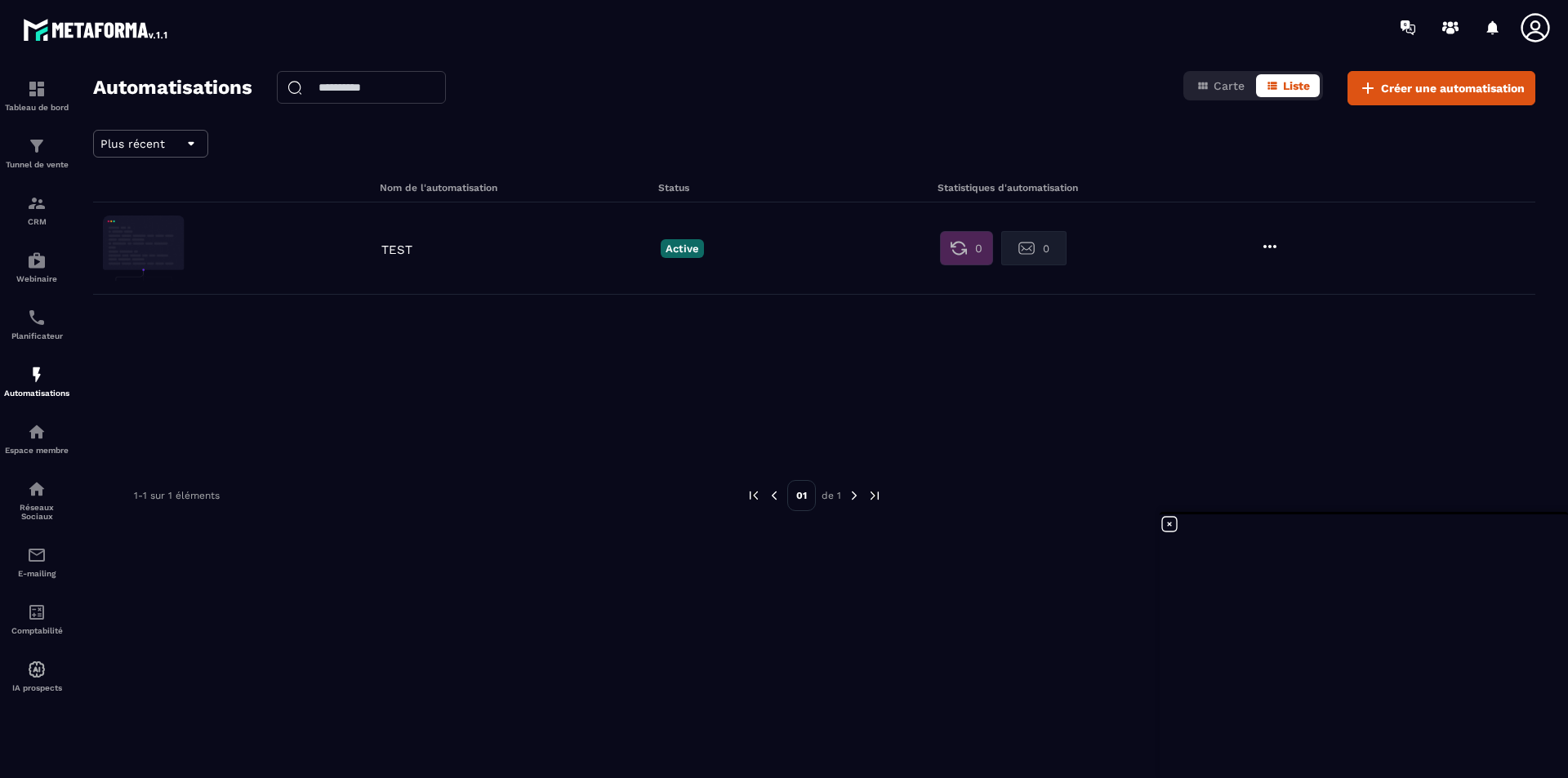
click at [1253, 248] on icon at bounding box center [1269, 247] width 20 height 20
click at [1253, 276] on link "Modifier" at bounding box center [1307, 283] width 88 height 35
click at [1253, 284] on icon at bounding box center [1279, 284] width 15 height 15
click at [158, 240] on img at bounding box center [143, 248] width 81 height 65
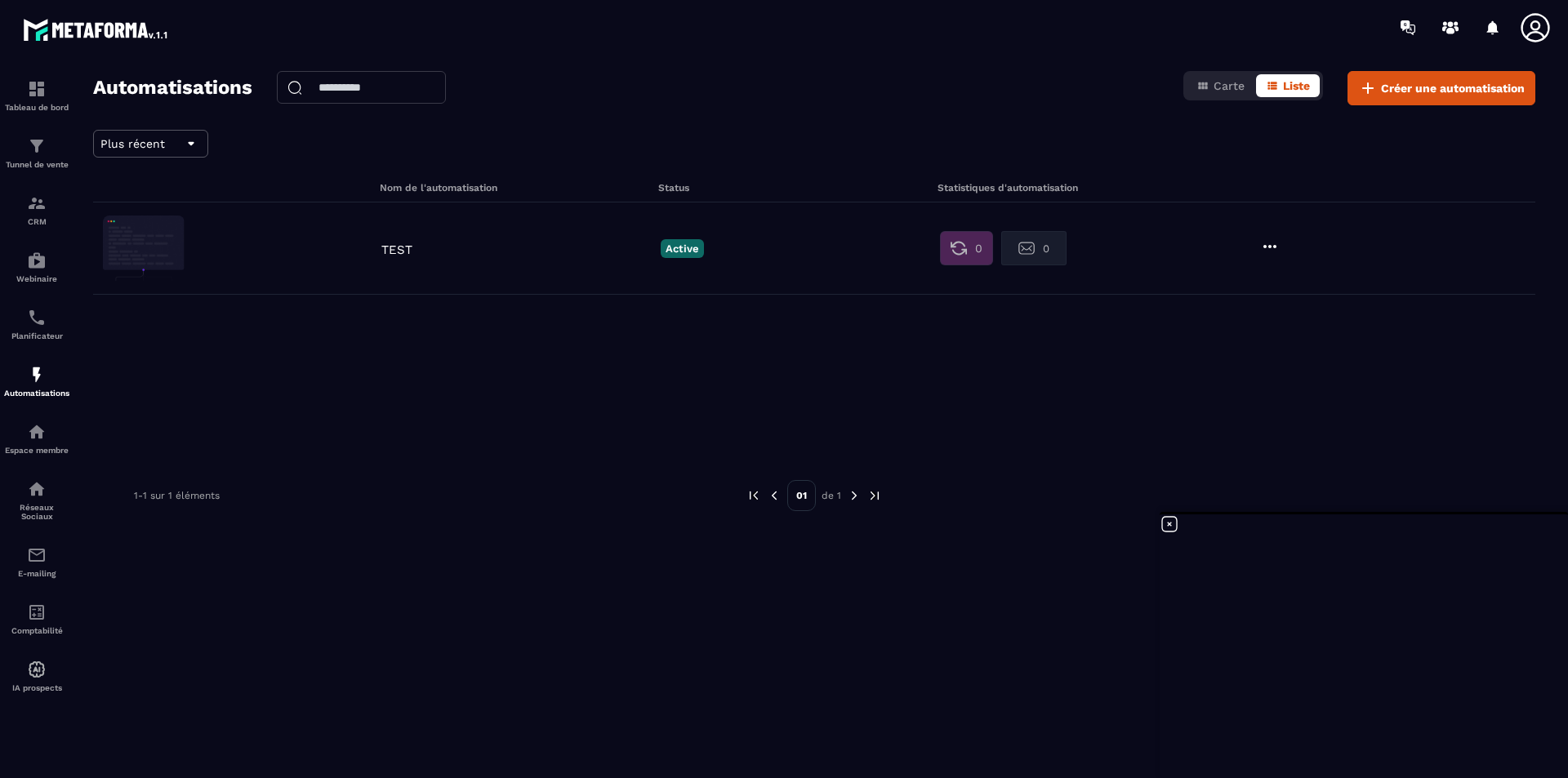
click at [158, 240] on img at bounding box center [143, 248] width 81 height 65
click at [1253, 242] on icon at bounding box center [1269, 247] width 20 height 20
click at [1253, 280] on icon at bounding box center [1279, 284] width 15 height 15
click at [1253, 314] on icon "button" at bounding box center [1279, 317] width 15 height 15
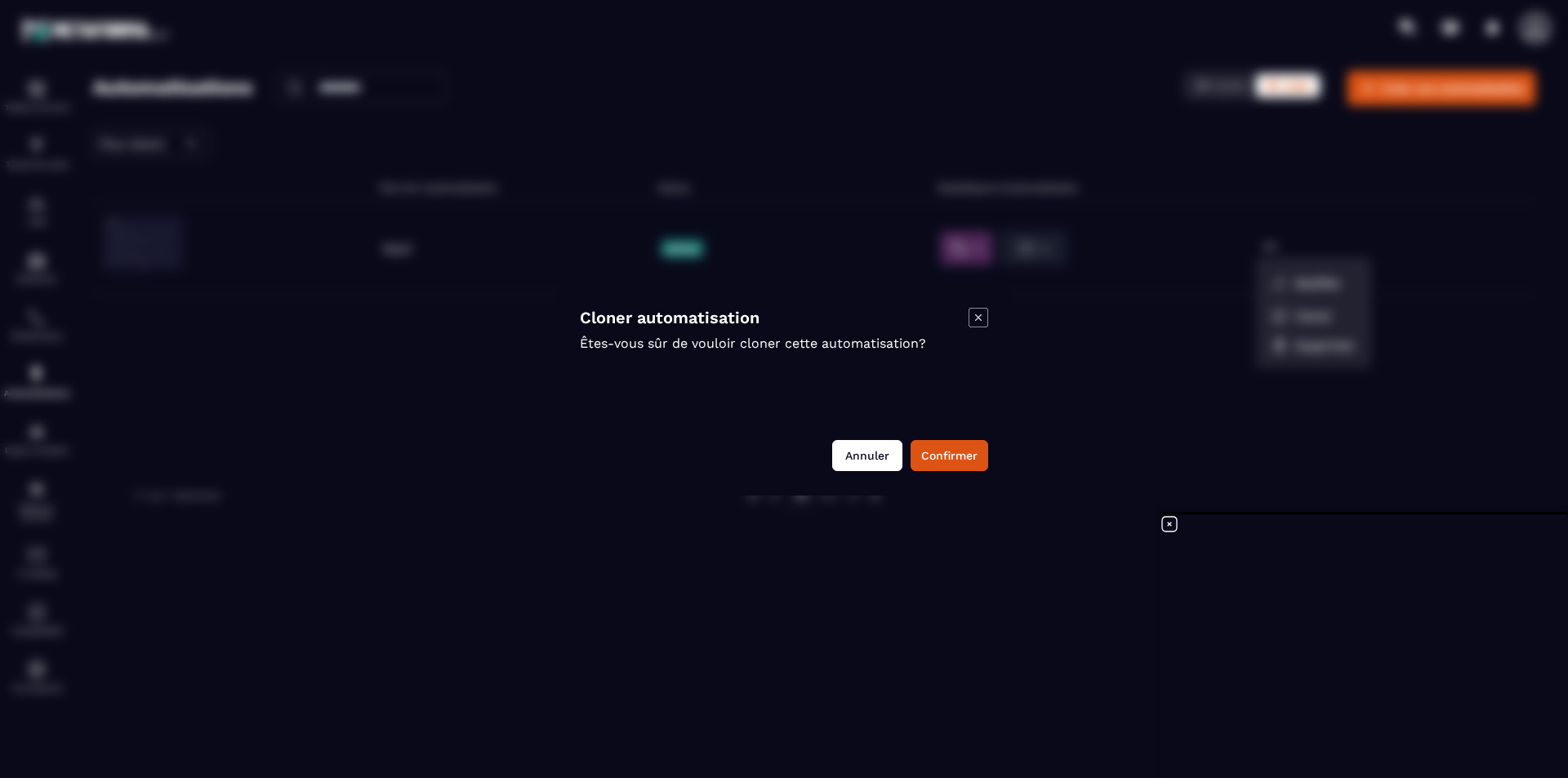
click at [857, 453] on button "Annuler" at bounding box center [867, 455] width 70 height 31
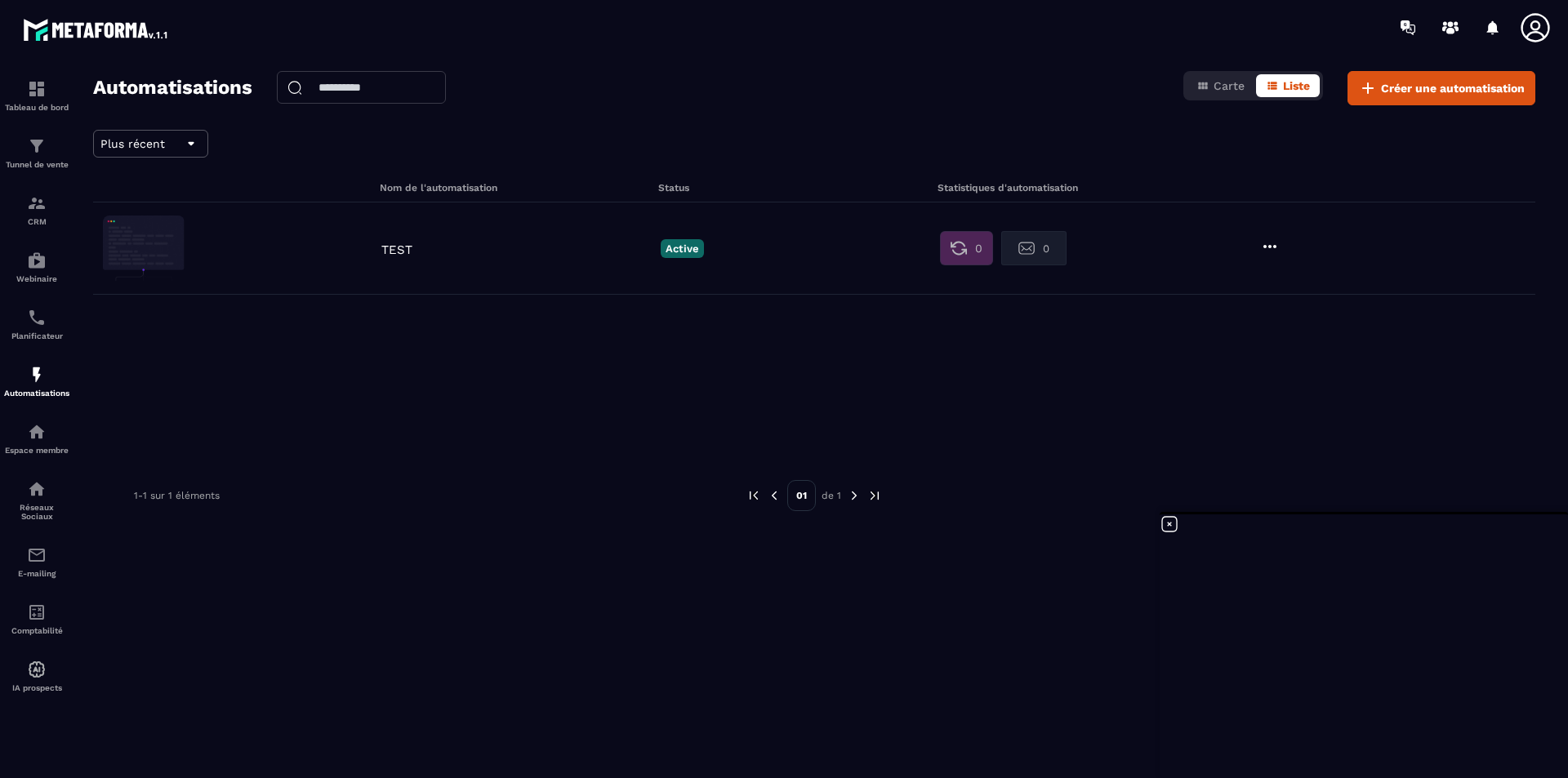
click at [114, 248] on img at bounding box center [143, 248] width 81 height 65
click at [1213, 90] on span "Carte" at bounding box center [1228, 86] width 31 height 13
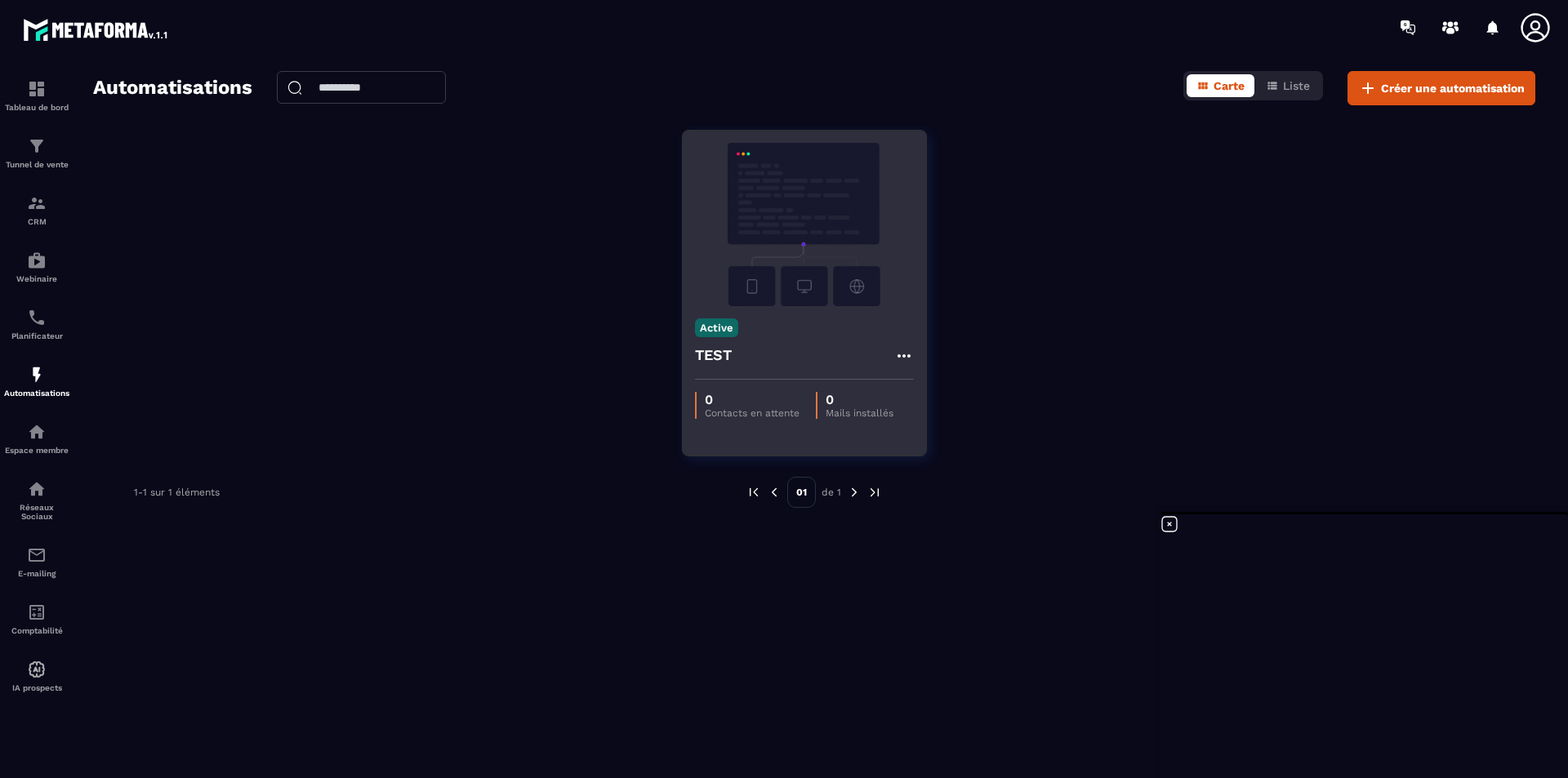
click at [775, 403] on p "0" at bounding box center [752, 400] width 94 height 16
click at [789, 283] on img at bounding box center [804, 224] width 219 height 163
click at [757, 291] on img at bounding box center [804, 224] width 219 height 163
click at [907, 354] on icon at bounding box center [903, 356] width 20 height 20
click at [915, 383] on link "Modifier" at bounding box center [944, 392] width 88 height 35
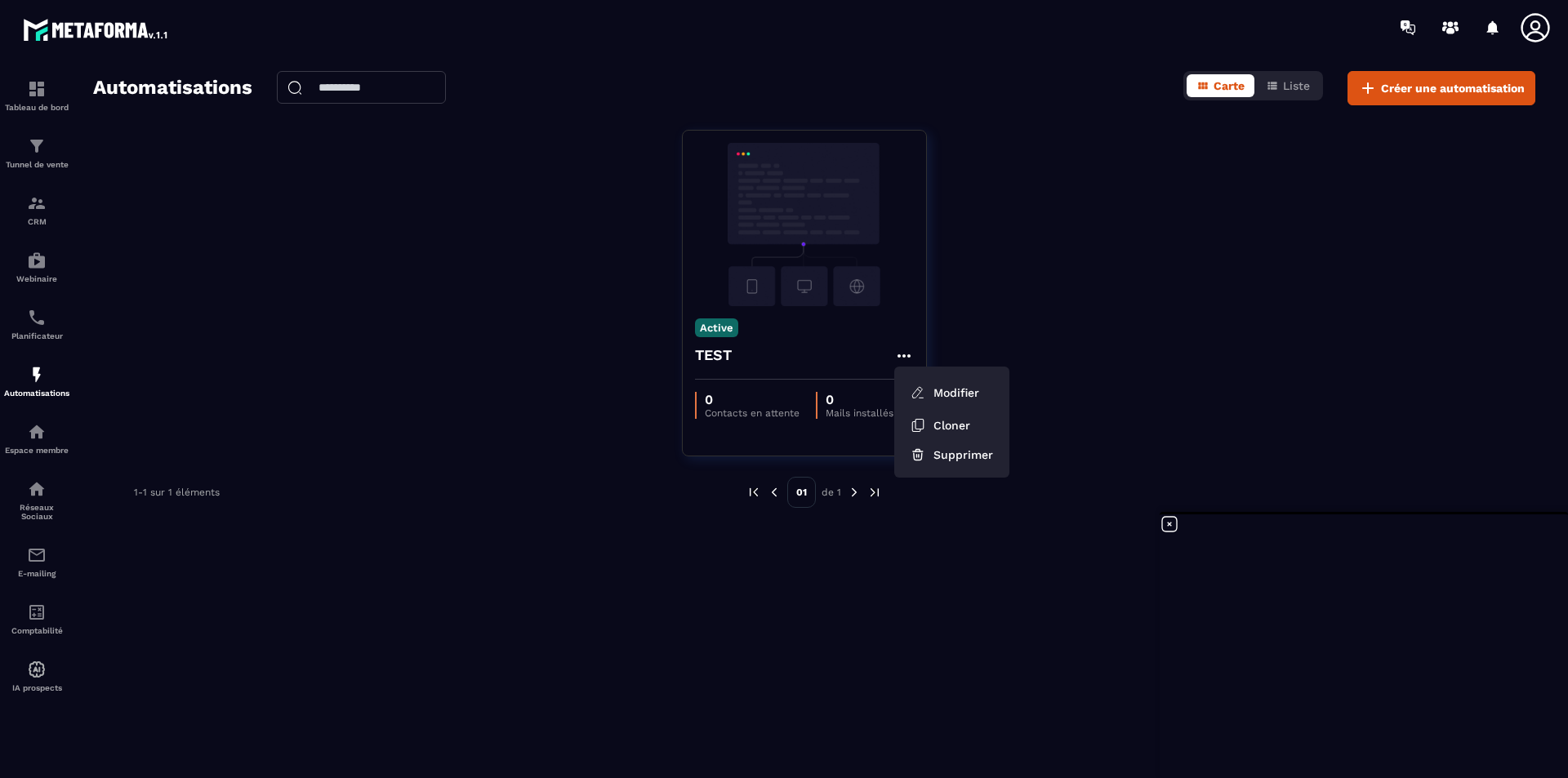
click at [1221, 401] on div "Active TEST Modifier Cloner Supprimer 0 Contacts en attente 0 Mails installés" at bounding box center [814, 304] width 1442 height 347
click at [1175, 523] on icon at bounding box center [1169, 524] width 20 height 20
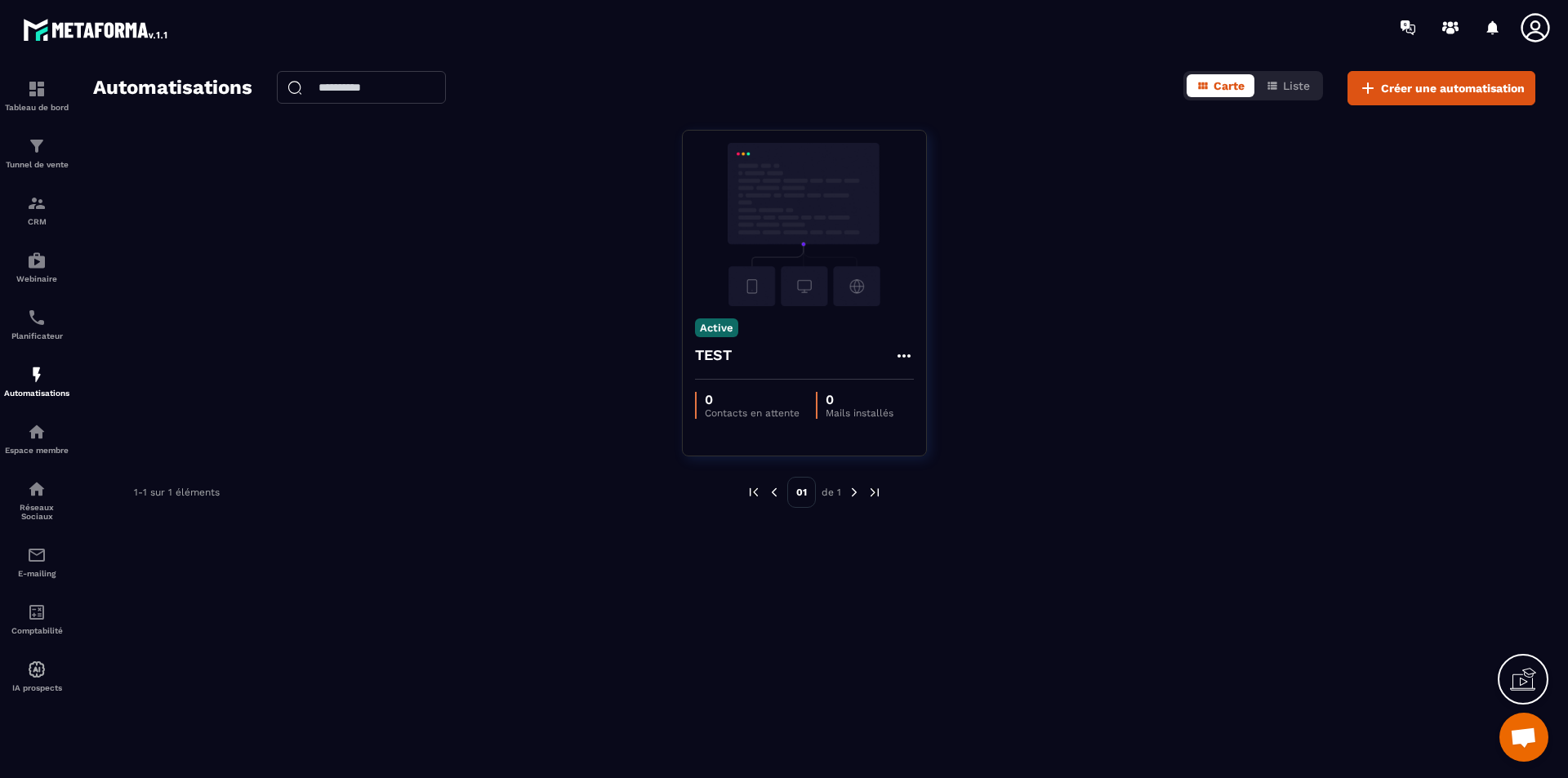
click at [1253, 601] on span "Ouvrir le chat" at bounding box center [1523, 739] width 27 height 22
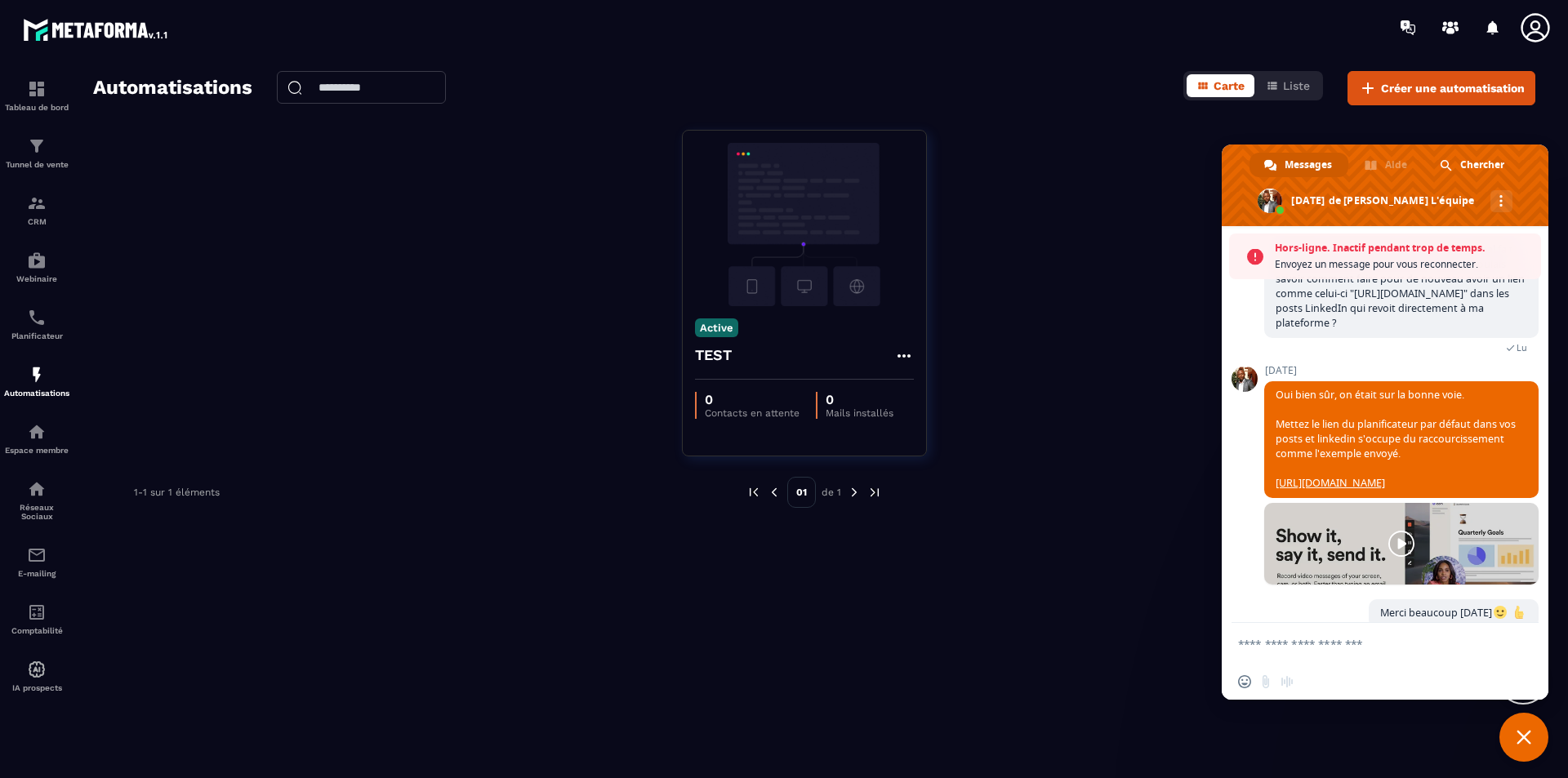
scroll to position [686, 0]
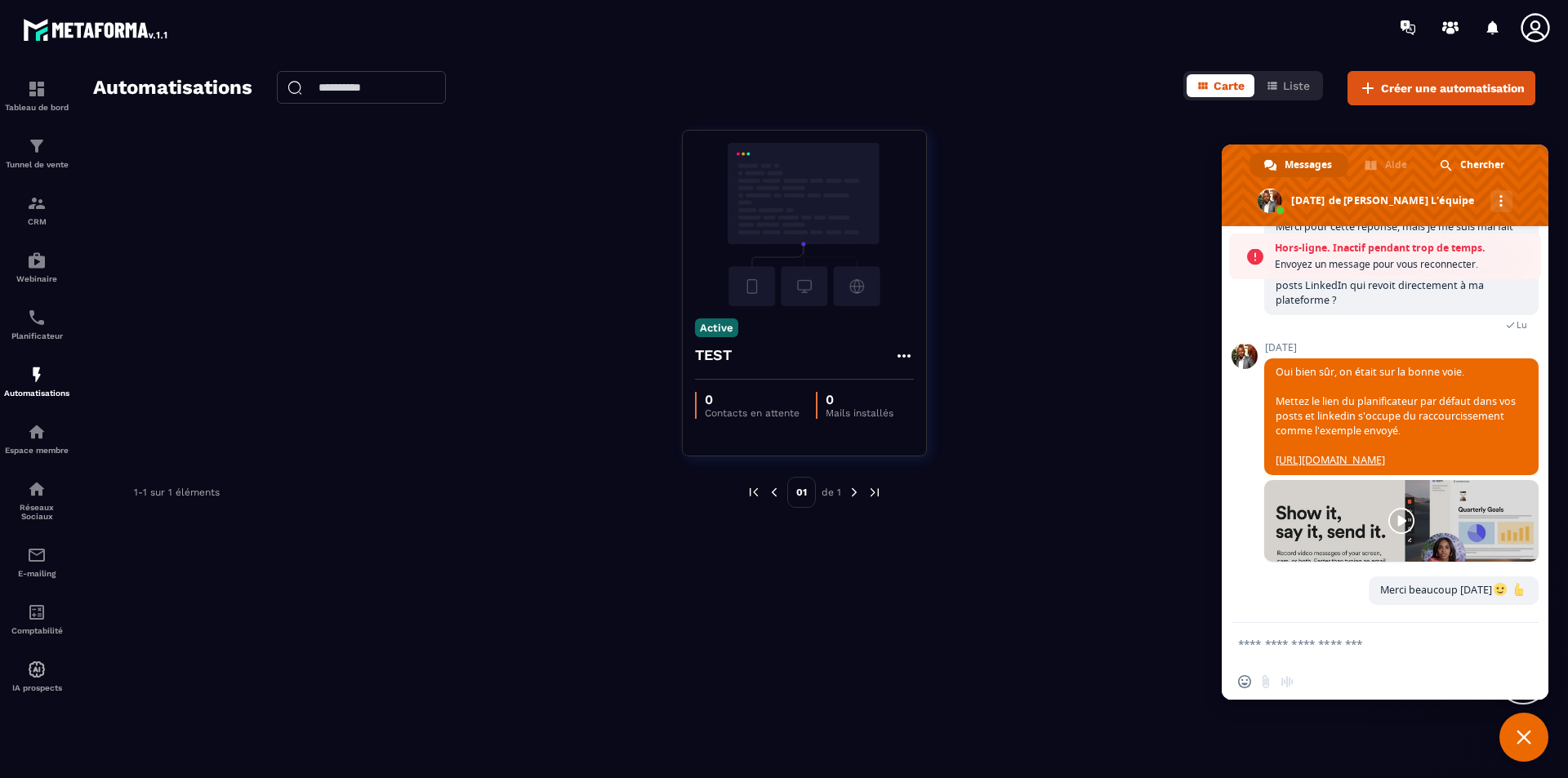
click at [1253, 601] on textarea "Entrez votre message..." at bounding box center [1369, 644] width 261 height 41
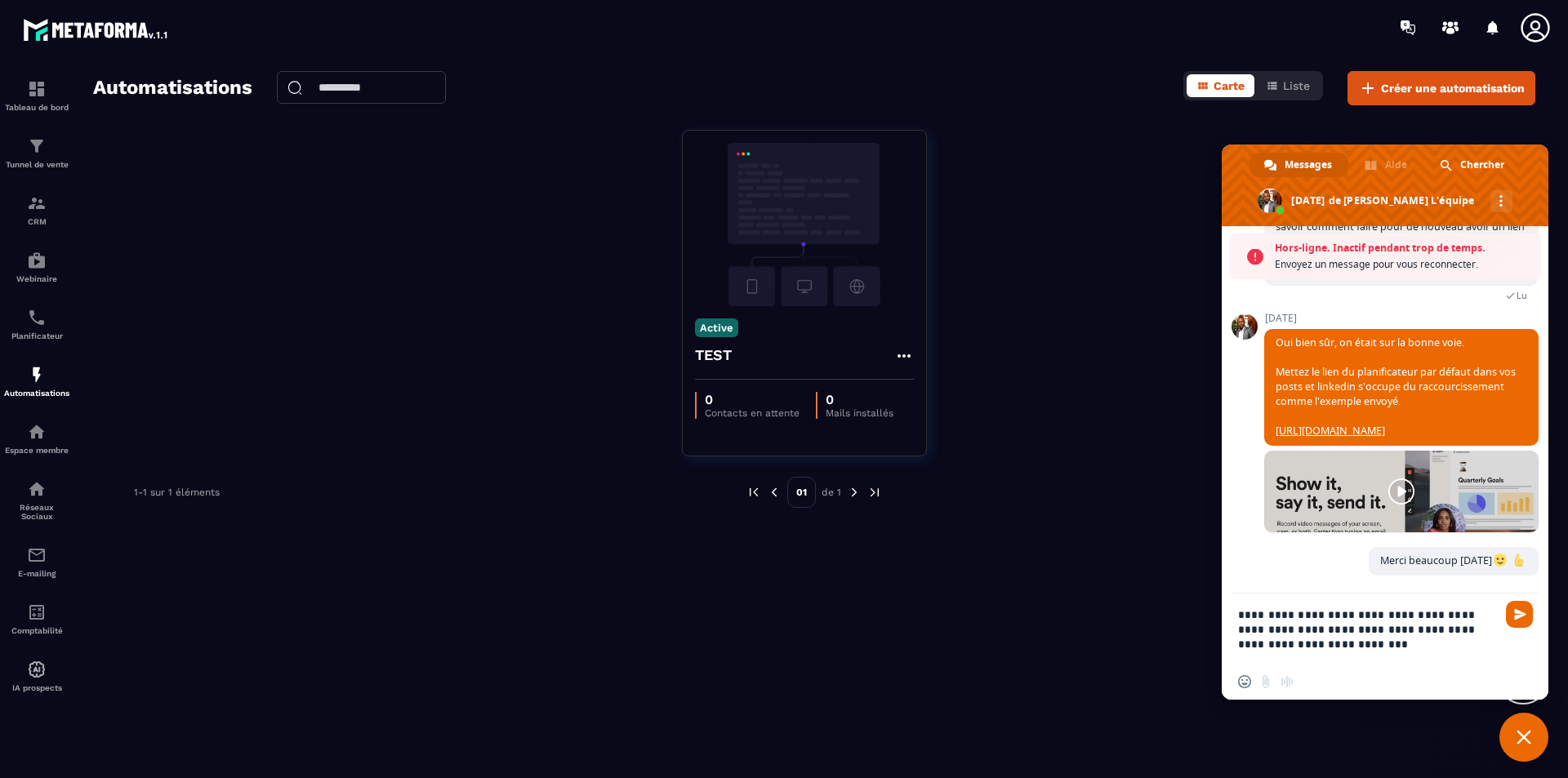
click at [1247, 601] on textarea "**********" at bounding box center [1369, 629] width 261 height 70
click at [1251, 601] on textarea "**********" at bounding box center [1369, 629] width 261 height 70
click at [1253, 601] on textarea "**********" at bounding box center [1369, 629] width 261 height 70
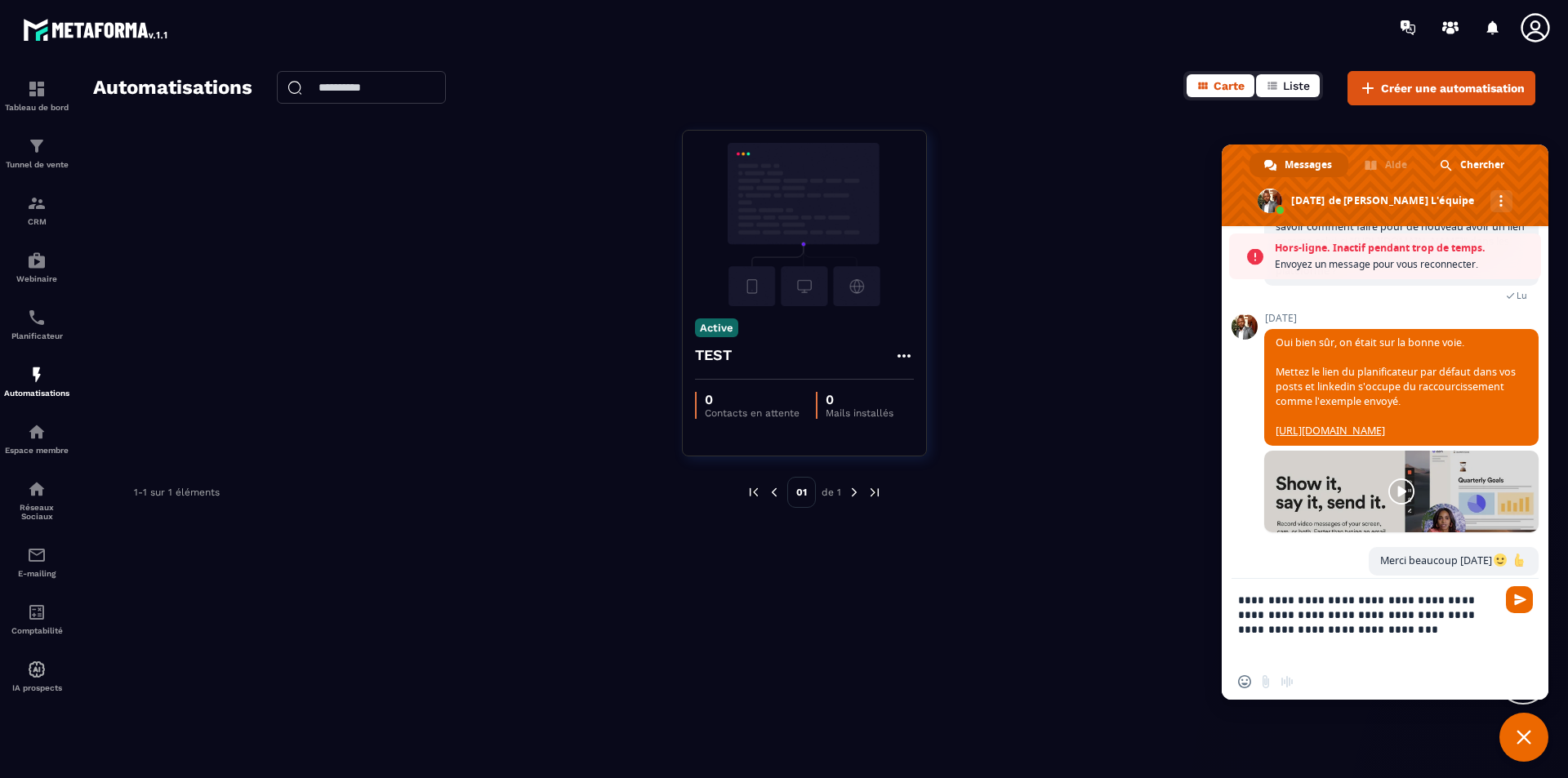
click at [1253, 85] on span "Liste" at bounding box center [1296, 86] width 27 height 13
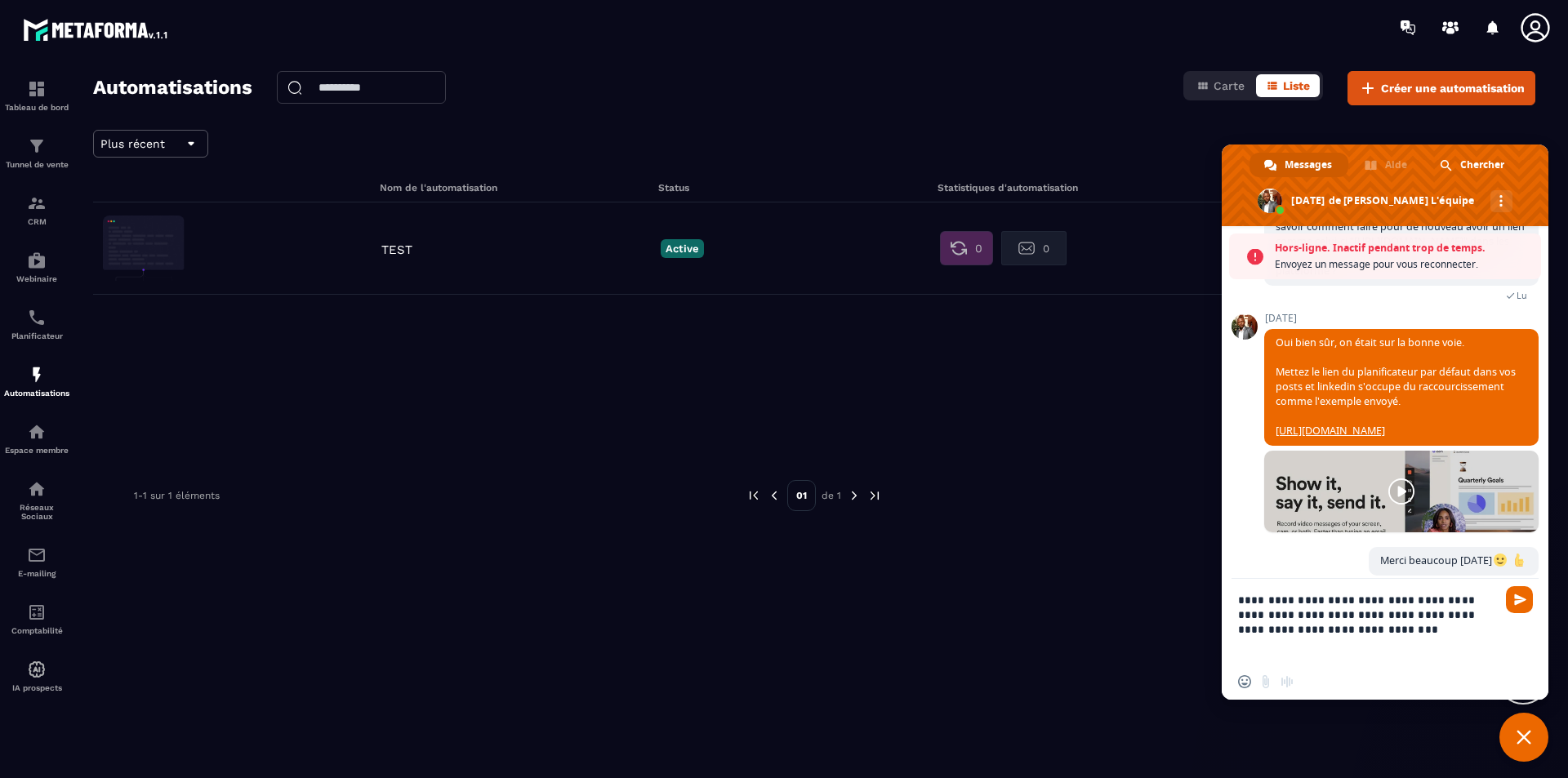
click at [688, 246] on p "Active" at bounding box center [682, 248] width 43 height 19
click at [686, 276] on p "Désactiver" at bounding box center [700, 277] width 70 height 21
click at [400, 246] on p "TEST" at bounding box center [516, 250] width 271 height 15
click at [396, 249] on p "TEST" at bounding box center [516, 250] width 271 height 15
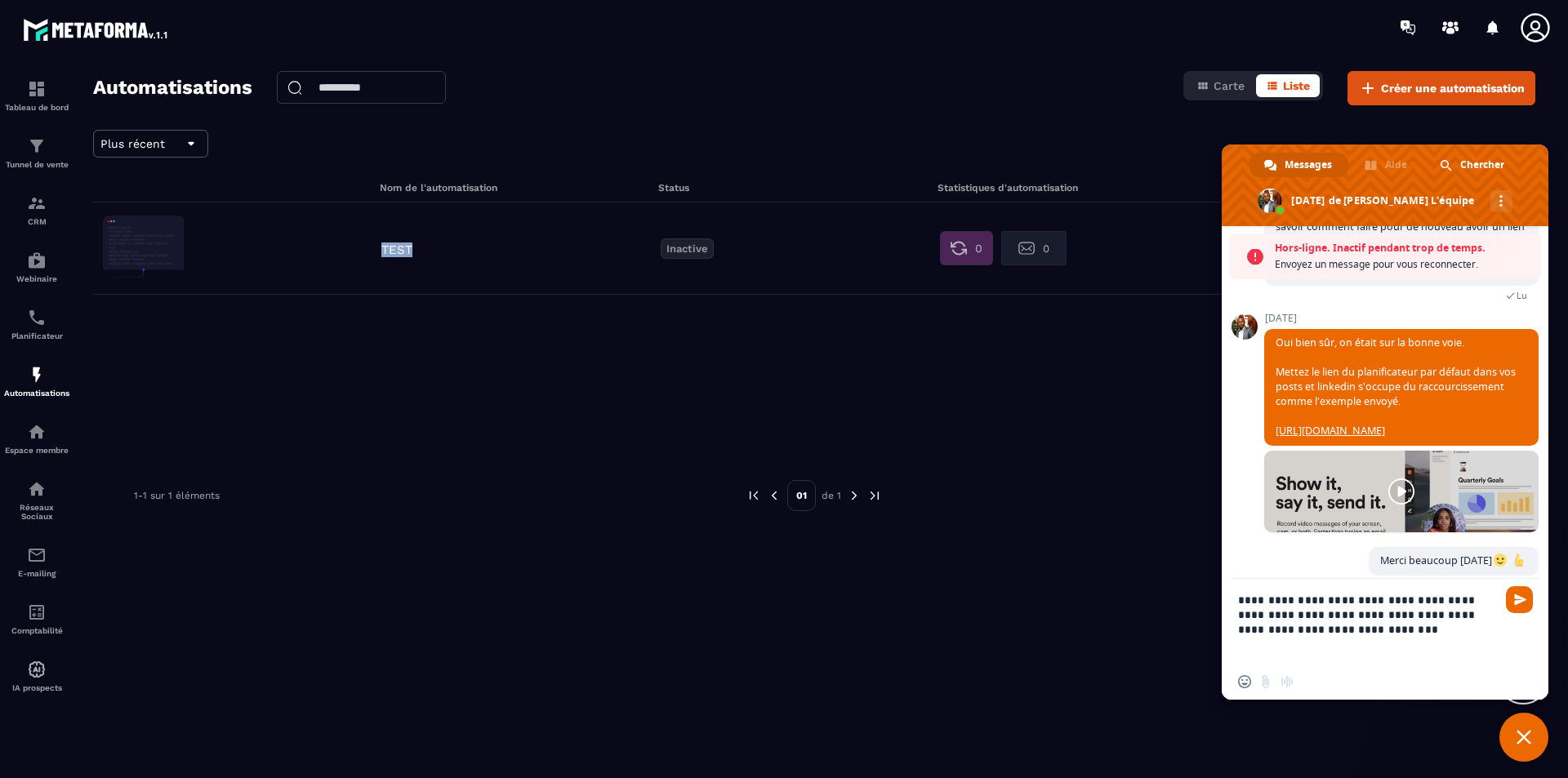
drag, startPoint x: 1363, startPoint y: 148, endPoint x: 1354, endPoint y: 164, distance: 18.4
click at [1253, 164] on span at bounding box center [1385, 185] width 327 height 81
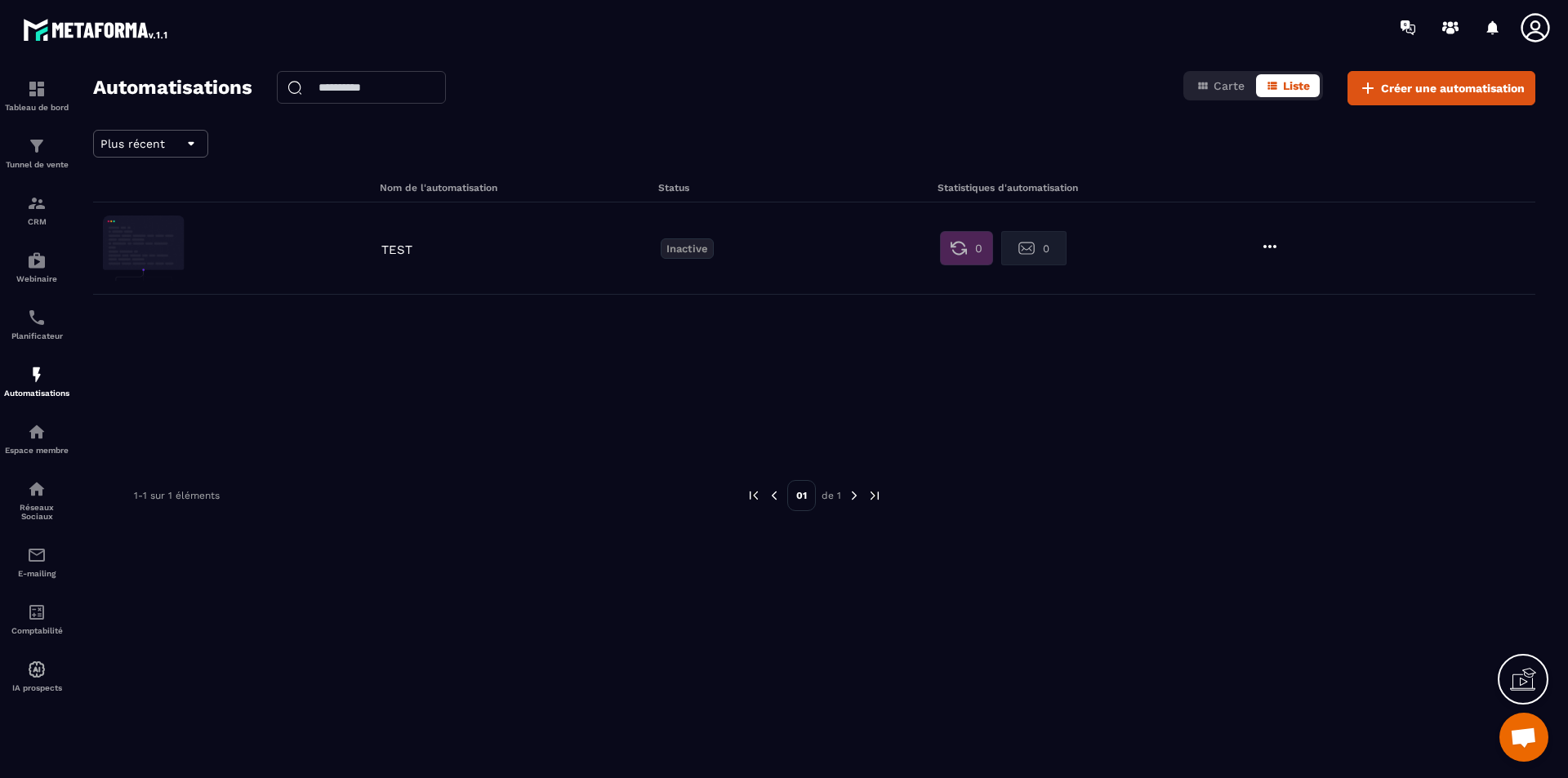
click at [1253, 244] on icon at bounding box center [1269, 247] width 20 height 20
click at [1253, 283] on icon at bounding box center [1279, 284] width 15 height 15
click at [1253, 601] on span "Ouvrir le chat" at bounding box center [1523, 739] width 27 height 22
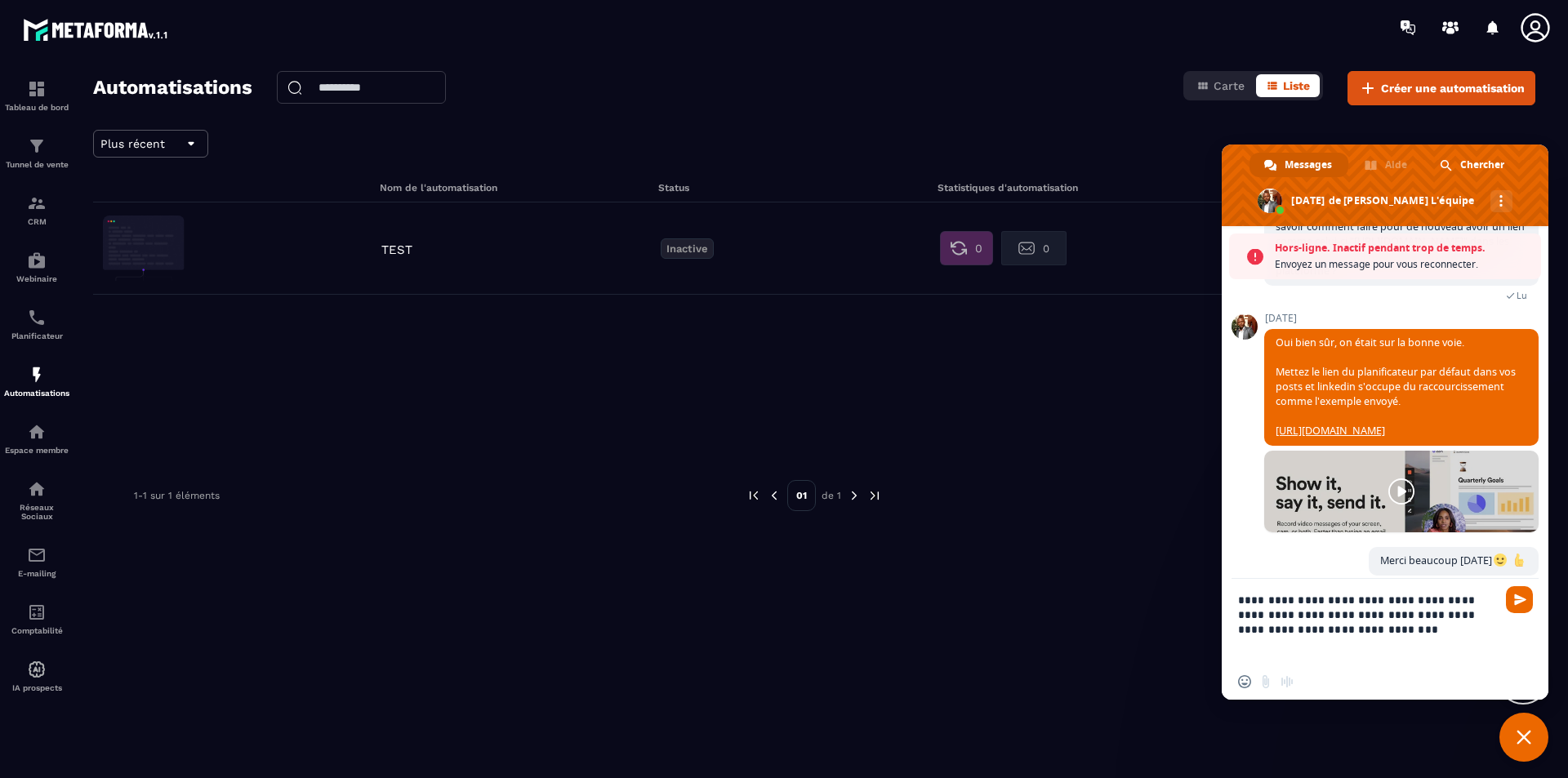
scroll to position [731, 0]
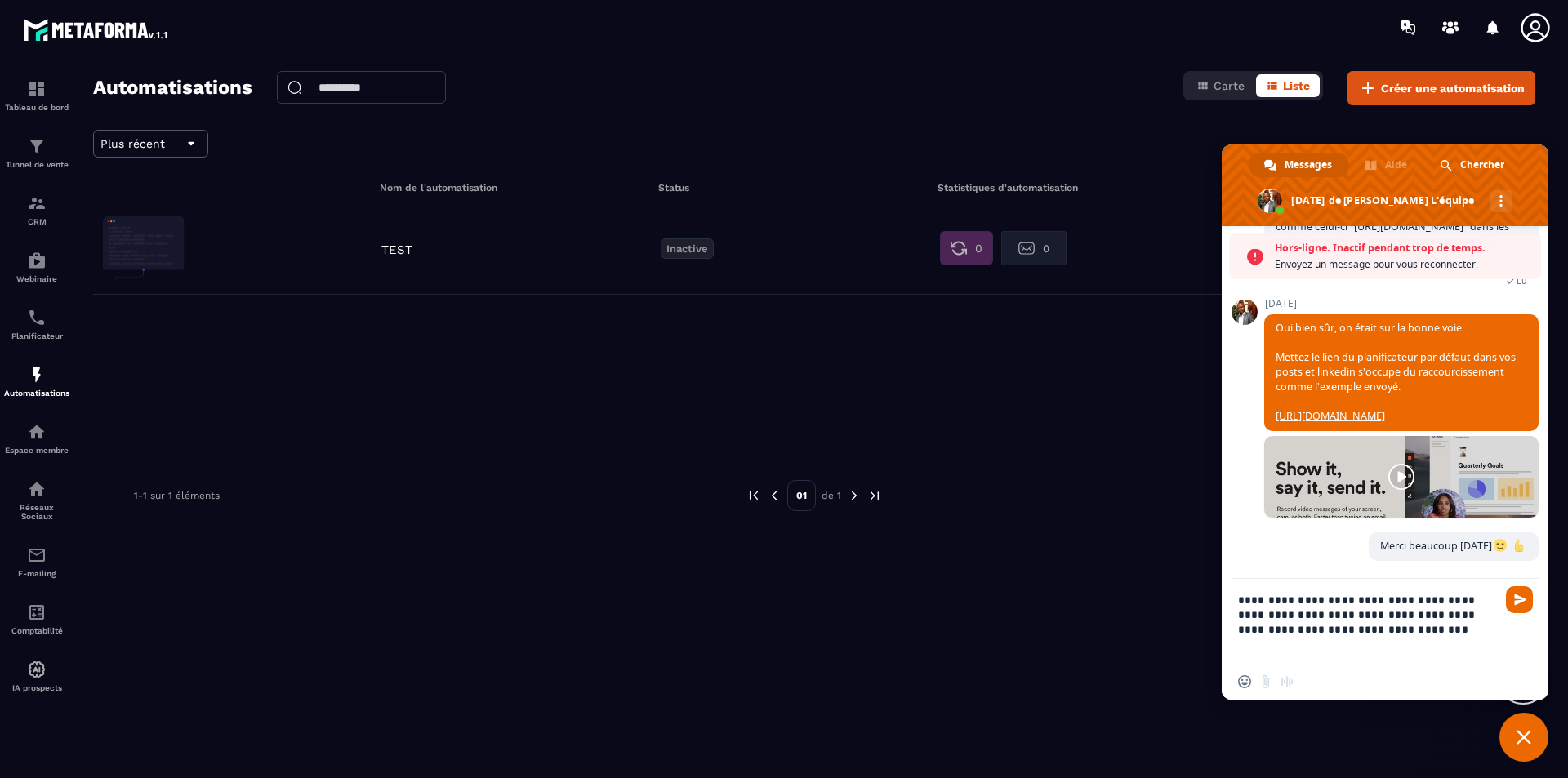
drag, startPoint x: 1313, startPoint y: 632, endPoint x: 1363, endPoint y: 628, distance: 50.2
click at [1253, 601] on textarea "**********" at bounding box center [1369, 621] width 261 height 85
click at [1253, 95] on icon at bounding box center [1367, 88] width 20 height 20
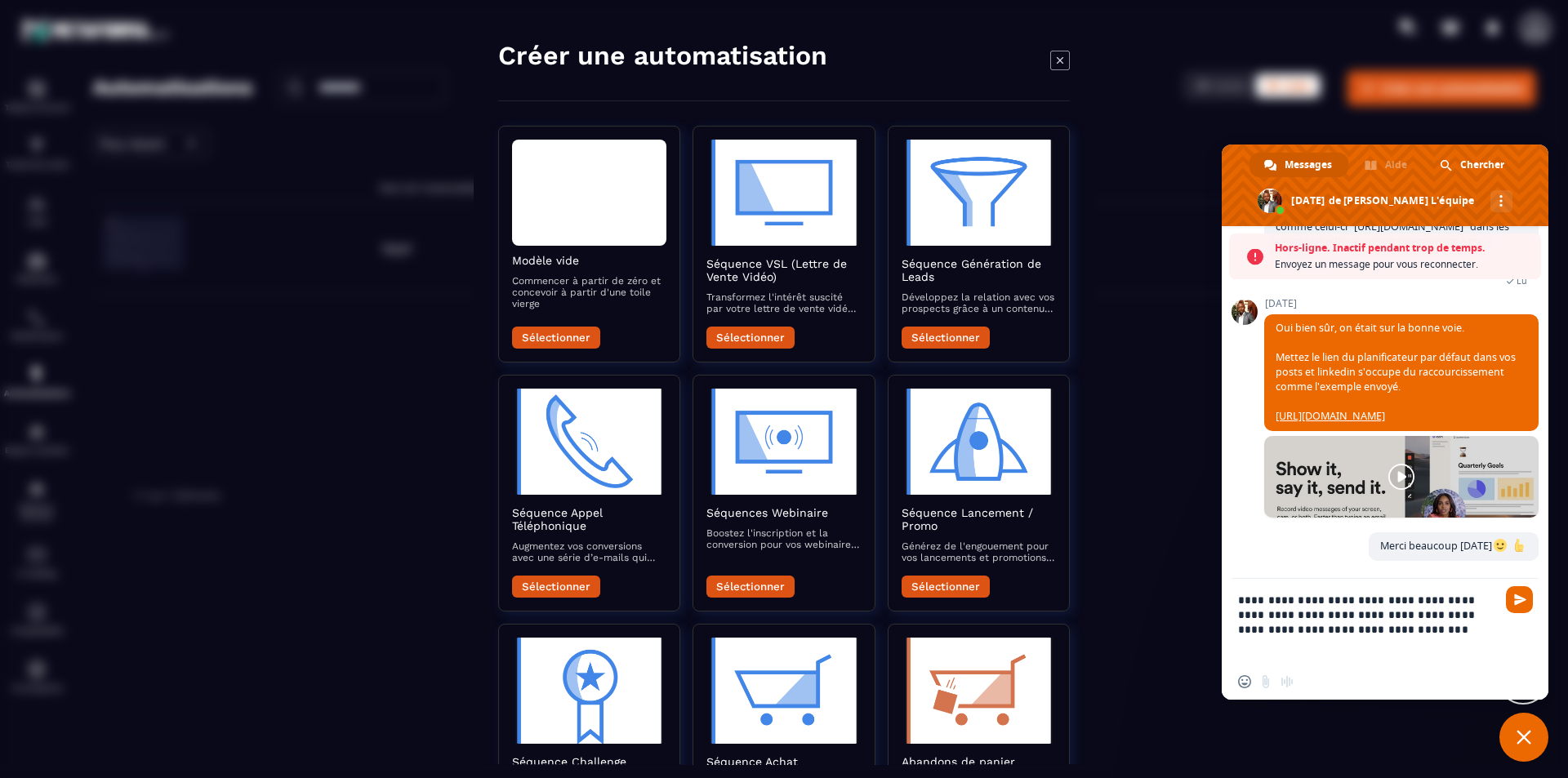
click at [1253, 601] on textarea "**********" at bounding box center [1369, 621] width 261 height 85
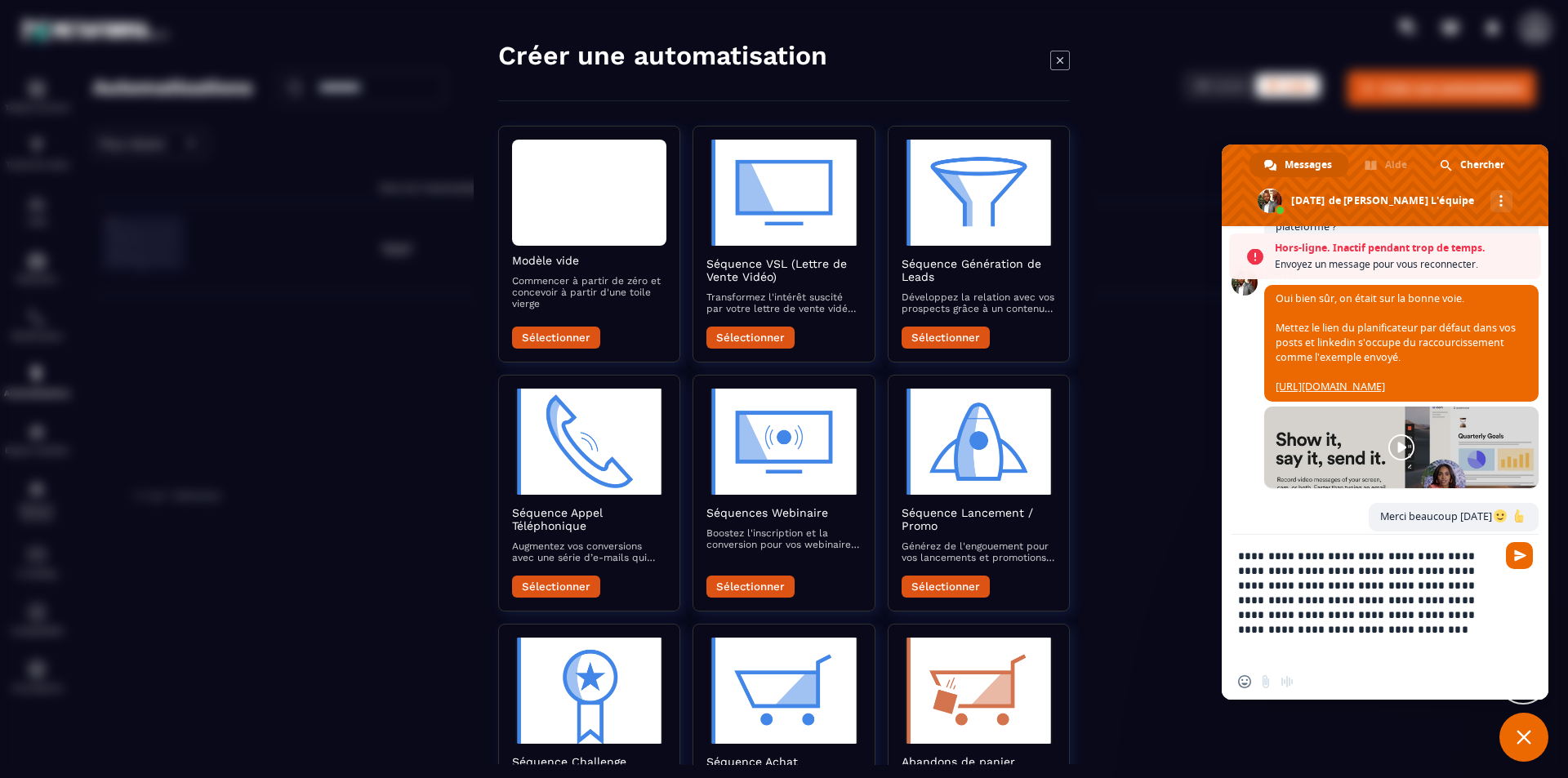
drag, startPoint x: 1419, startPoint y: 615, endPoint x: 1403, endPoint y: 616, distance: 16.0
click at [1253, 601] on textarea "**********" at bounding box center [1369, 600] width 261 height 129
type textarea "**********"
click at [1253, 565] on span "Envoyer" at bounding box center [1519, 556] width 27 height 27
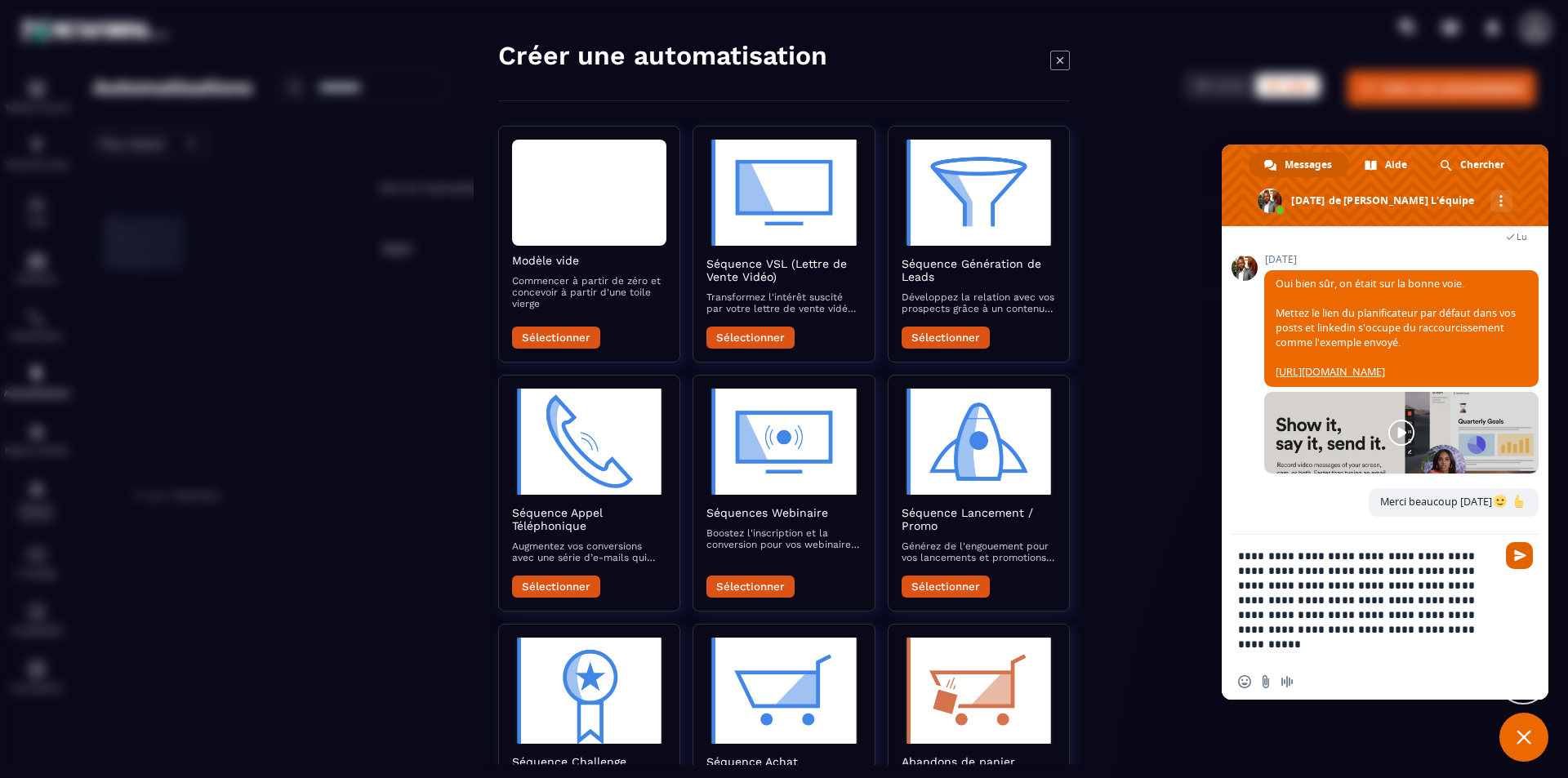
scroll to position [722, 0]
click at [1253, 549] on span "Envoyer" at bounding box center [1519, 555] width 12 height 12
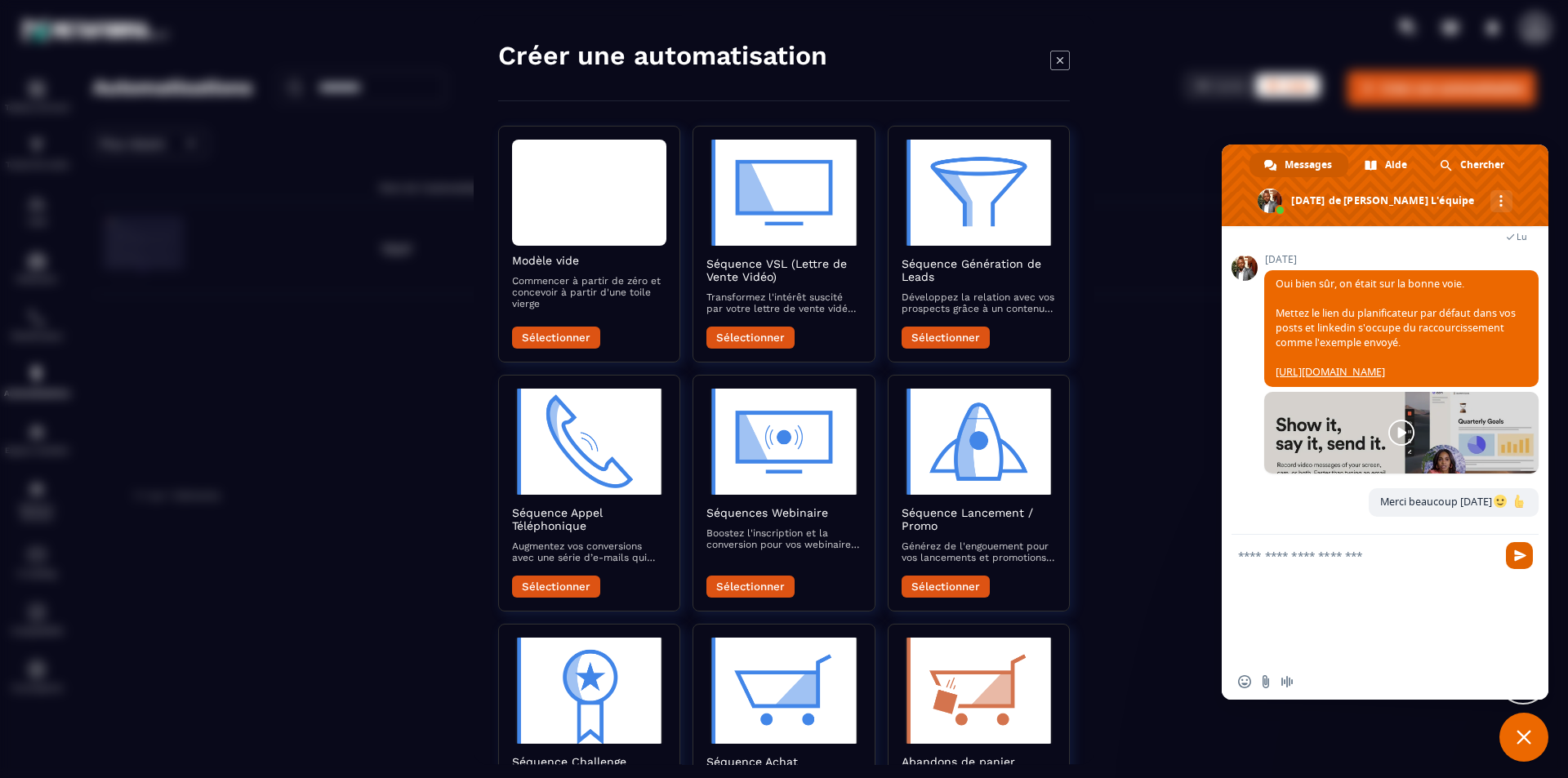
scroll to position [797, 0]
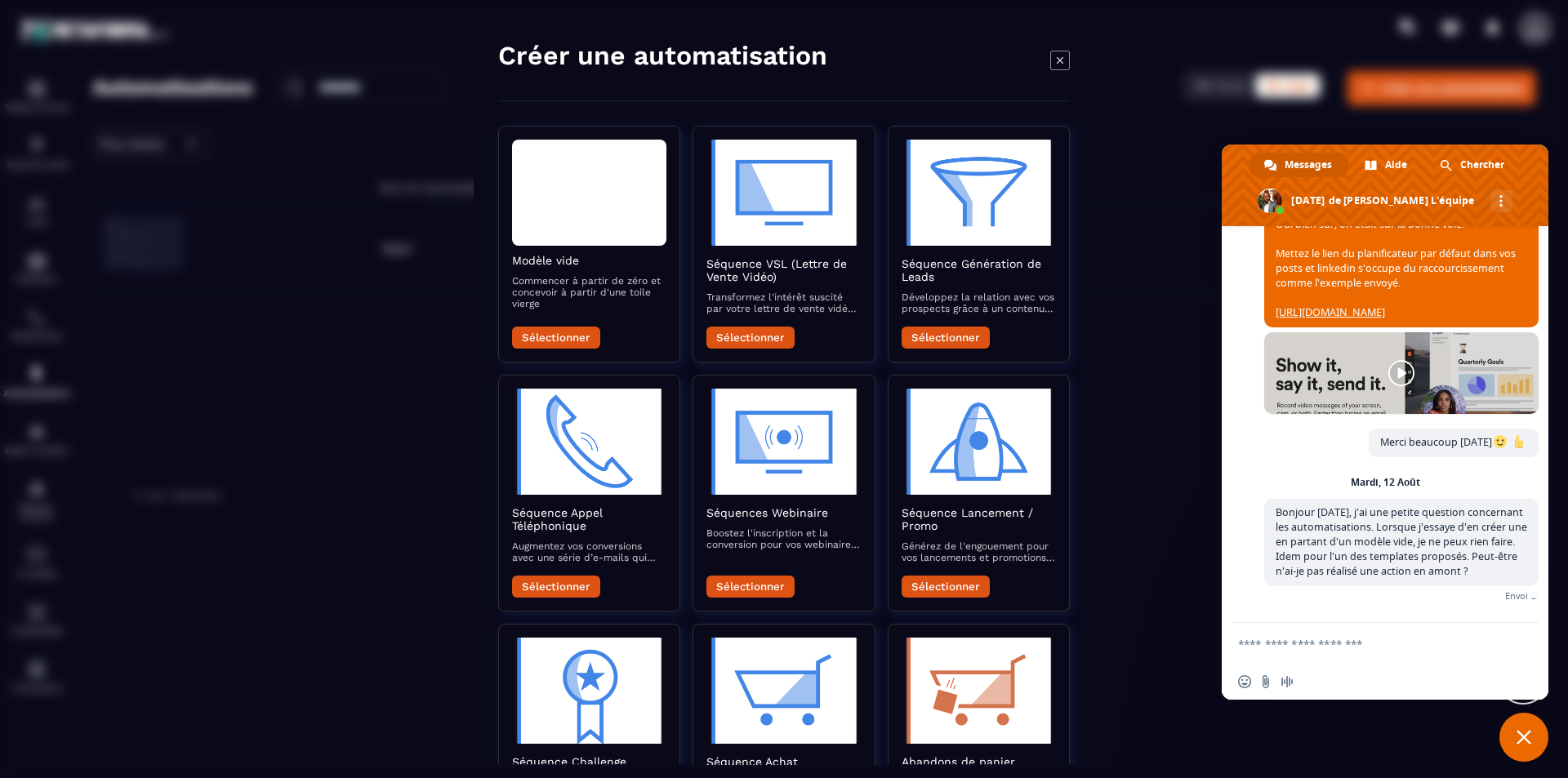
click at [1253, 601] on span "Fermer le chat" at bounding box center [1524, 738] width 15 height 15
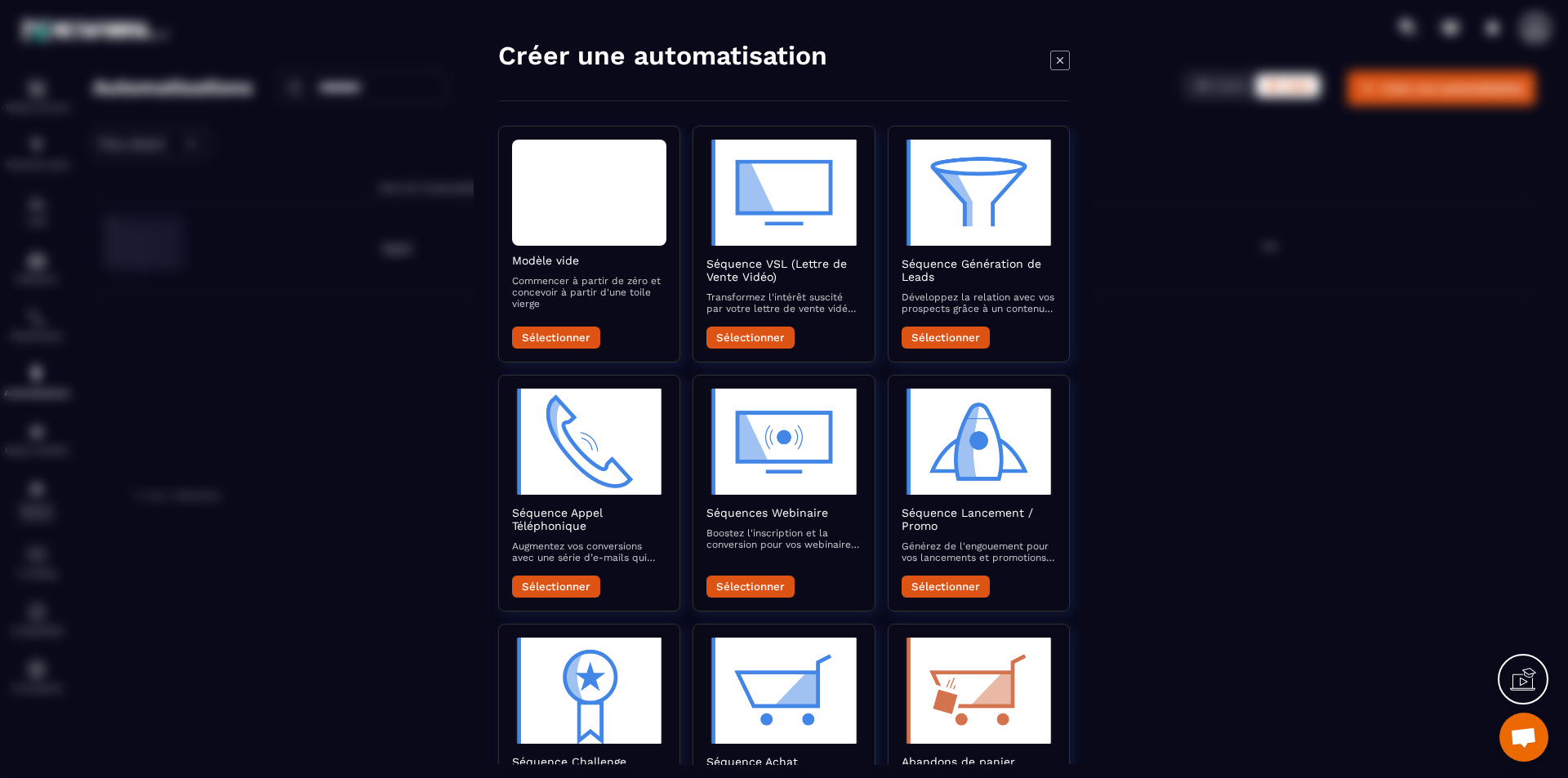
click at [1253, 601] on icon at bounding box center [1523, 680] width 26 height 26
click at [1052, 58] on icon "Modal window" at bounding box center [1059, 59] width 20 height 20
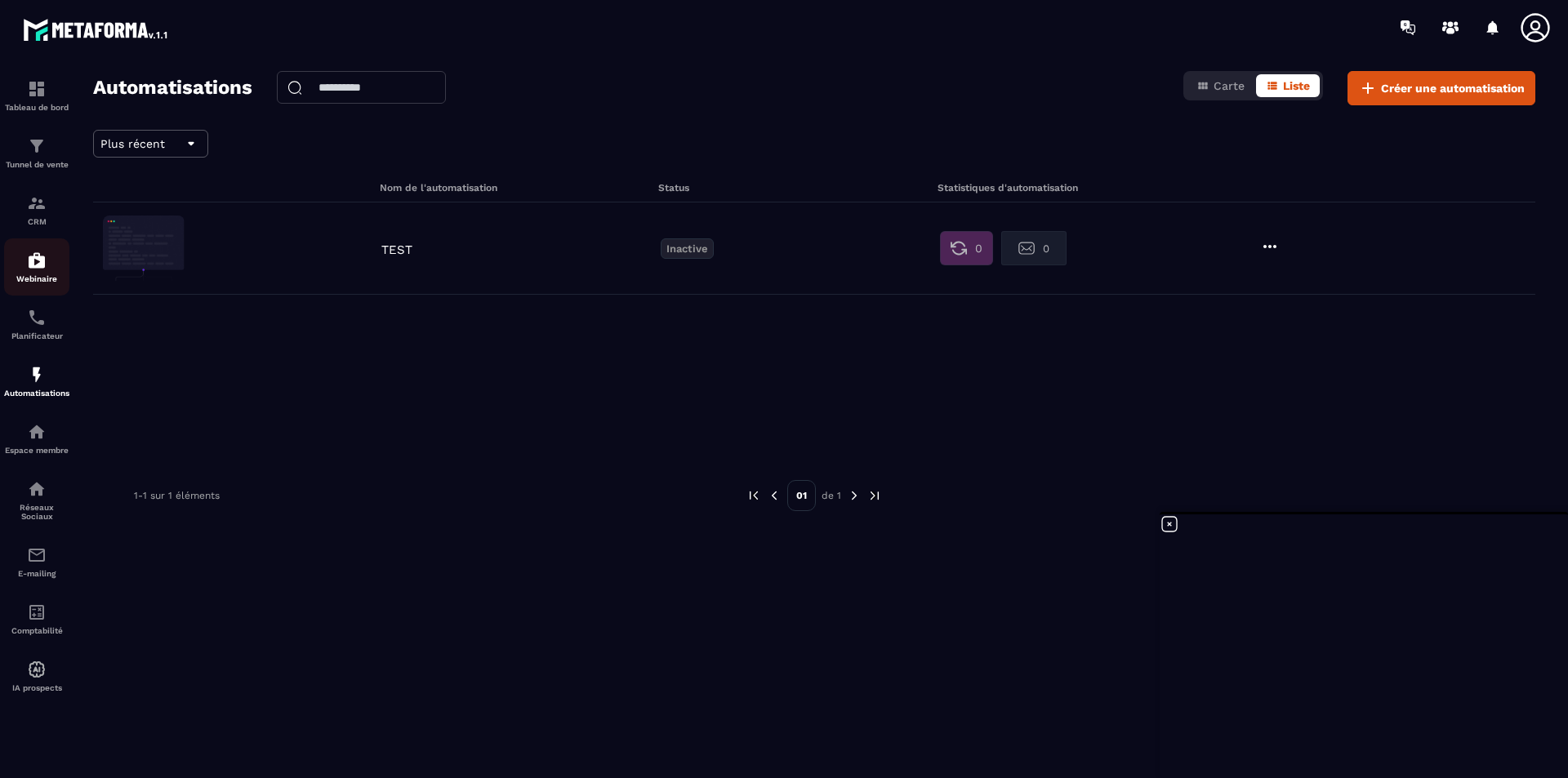
click at [35, 263] on img at bounding box center [36, 260] width 20 height 20
click at [1253, 235] on div "TEST Inactive 0 0" at bounding box center [814, 248] width 1442 height 92
click at [1253, 250] on icon at bounding box center [1269, 247] width 20 height 20
click at [1253, 279] on icon at bounding box center [1279, 284] width 15 height 15
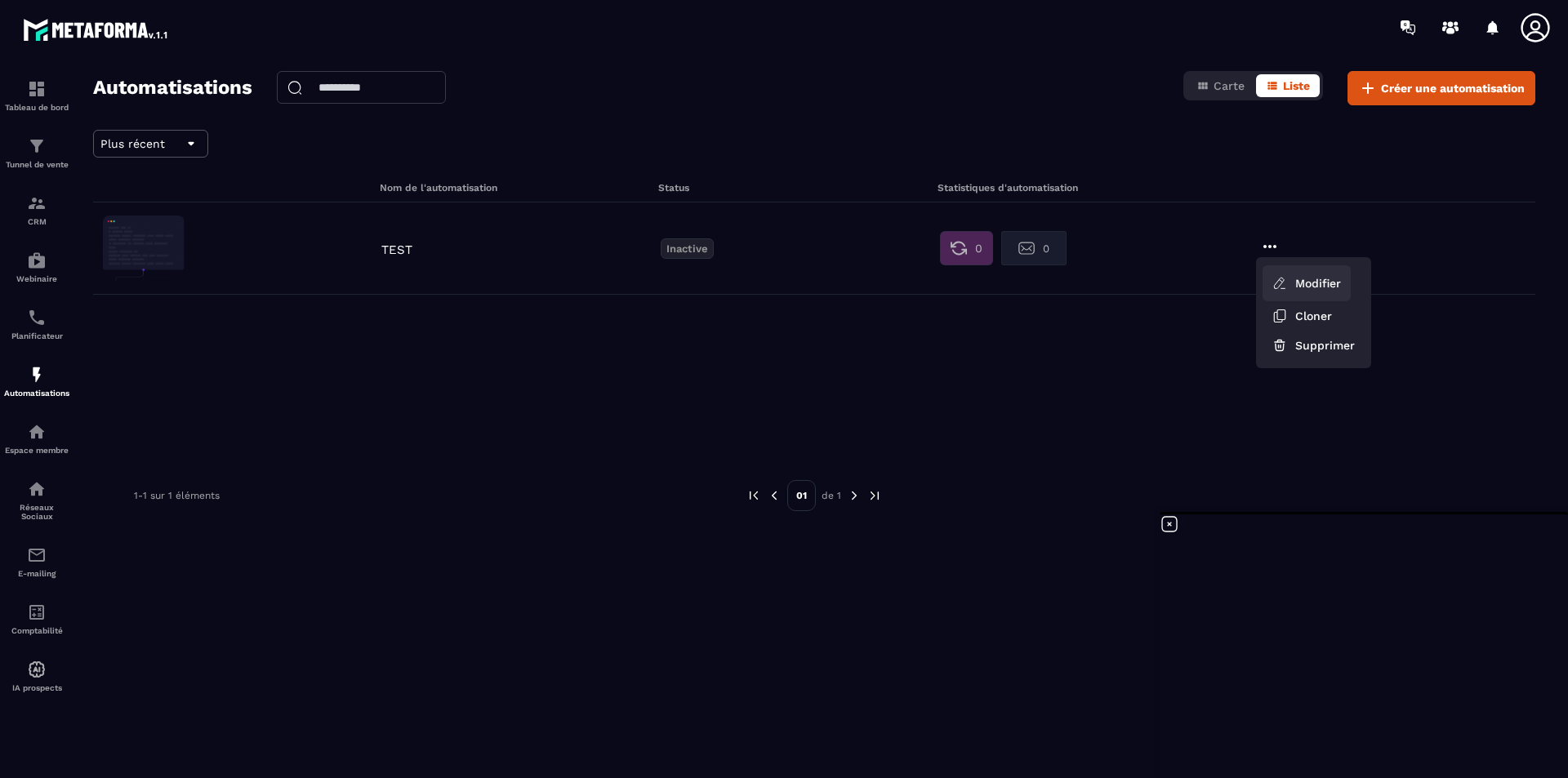
click at [1253, 279] on icon at bounding box center [1279, 284] width 15 height 15
click at [35, 374] on img at bounding box center [36, 375] width 20 height 20
click at [42, 206] on img at bounding box center [36, 203] width 20 height 20
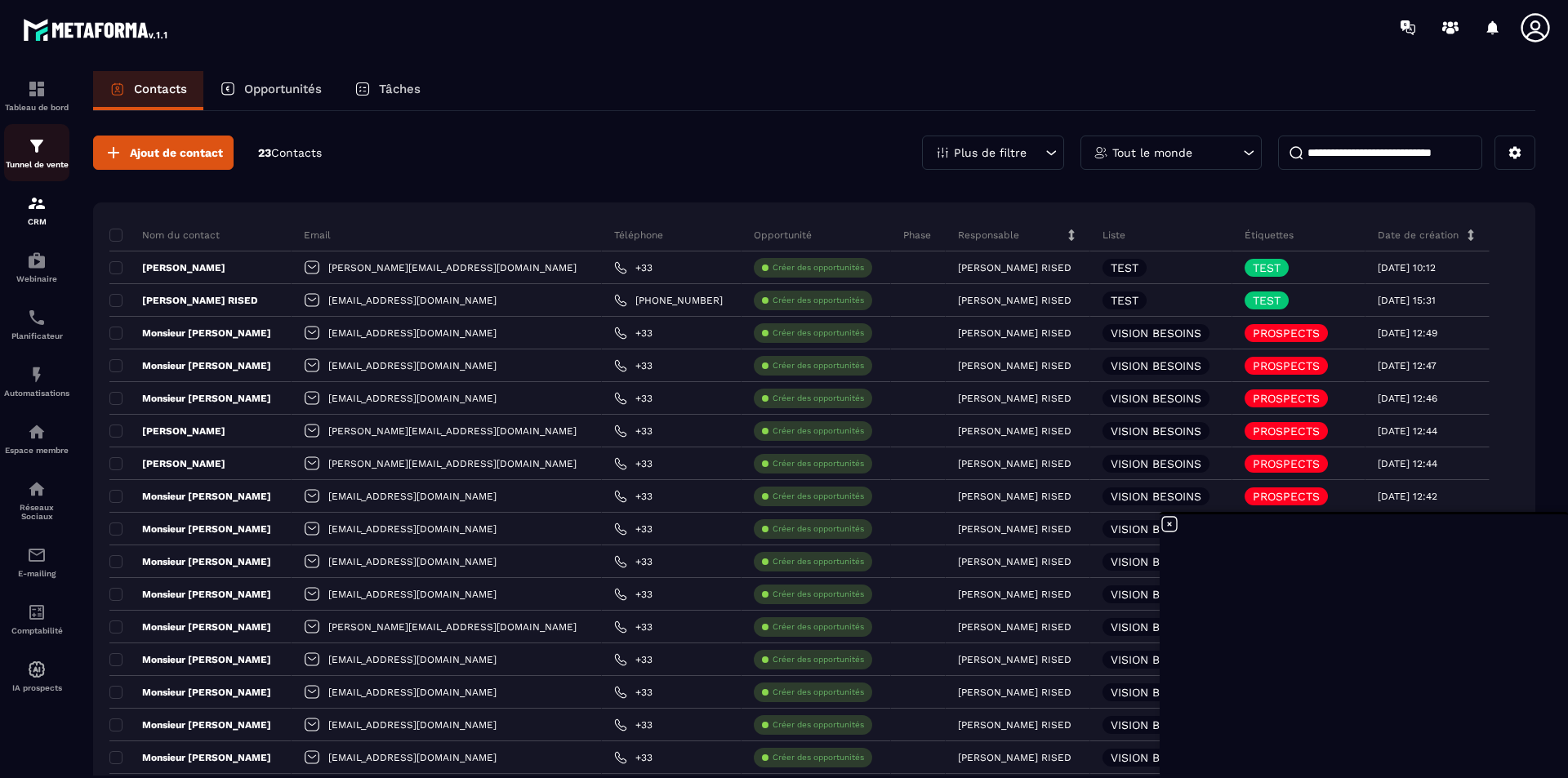
click at [27, 155] on img at bounding box center [36, 146] width 20 height 20
click at [400, 86] on p "Tâches" at bounding box center [400, 89] width 42 height 15
click at [386, 92] on p "Tâches" at bounding box center [400, 89] width 42 height 15
click at [263, 92] on p "Opportunités" at bounding box center [282, 89] width 78 height 15
